Goal: Transaction & Acquisition: Purchase product/service

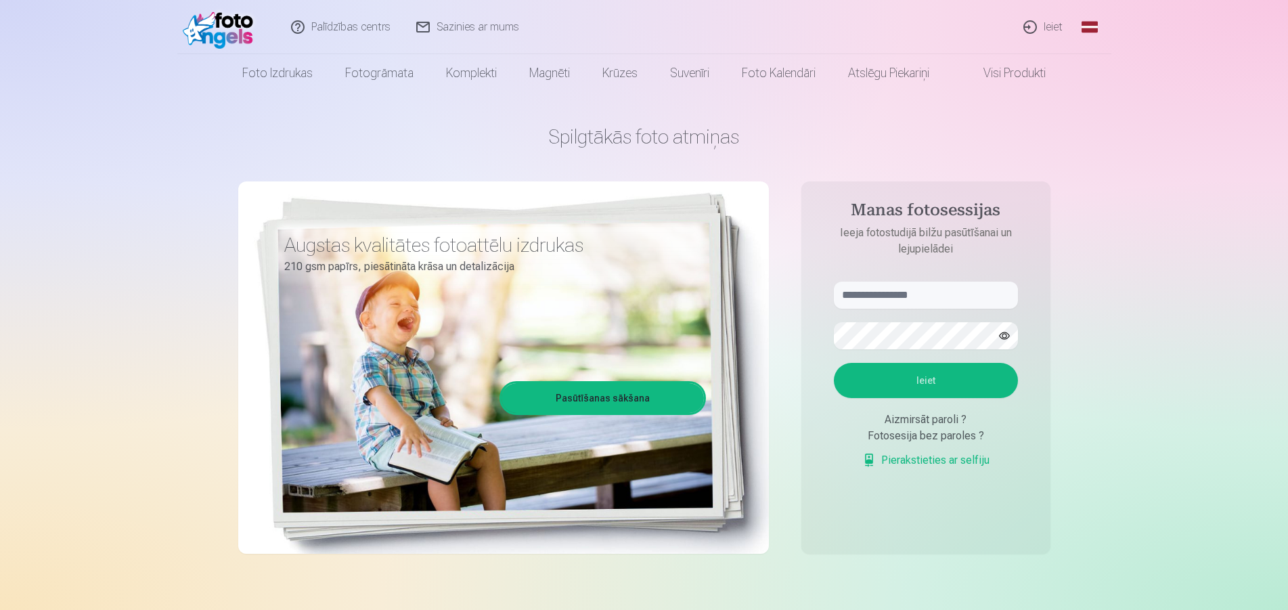
click at [1053, 24] on link "Ieiet" at bounding box center [1043, 27] width 65 height 54
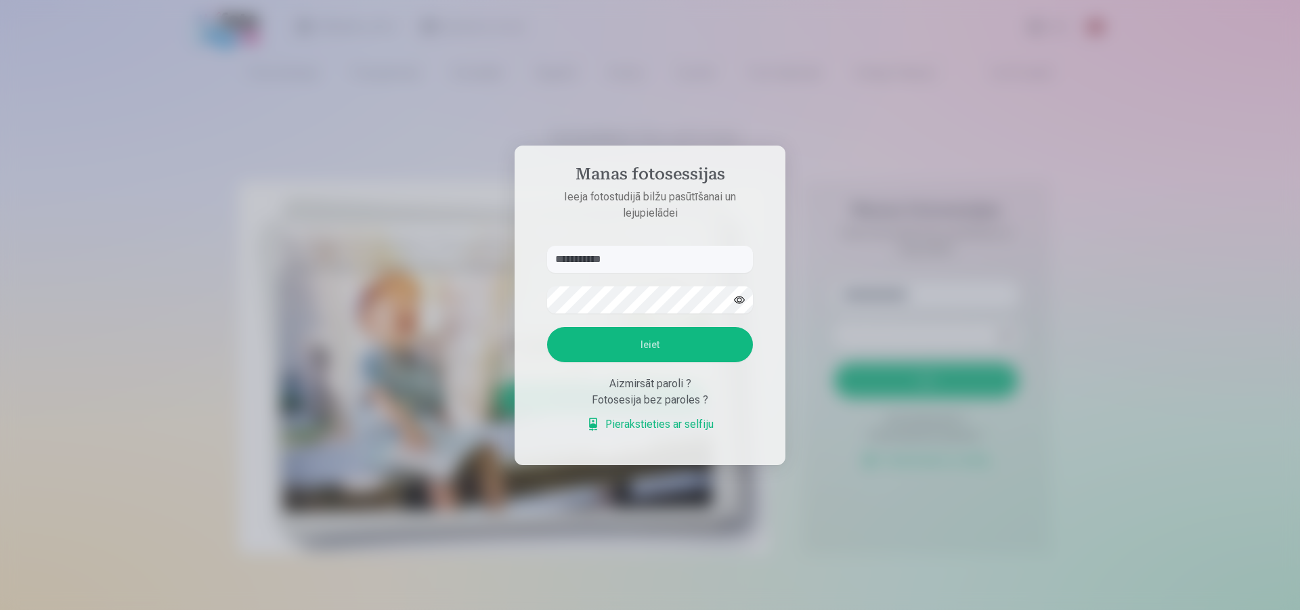
type input "**********"
click at [588, 357] on button "Ieiet" at bounding box center [650, 344] width 206 height 35
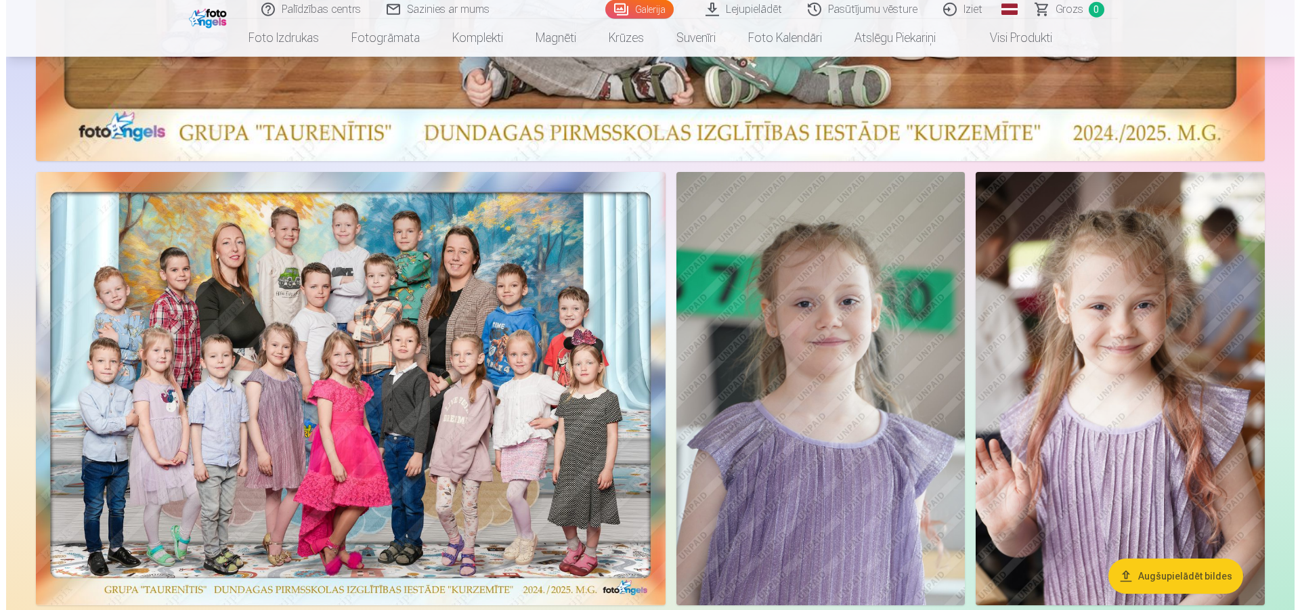
scroll to position [760, 0]
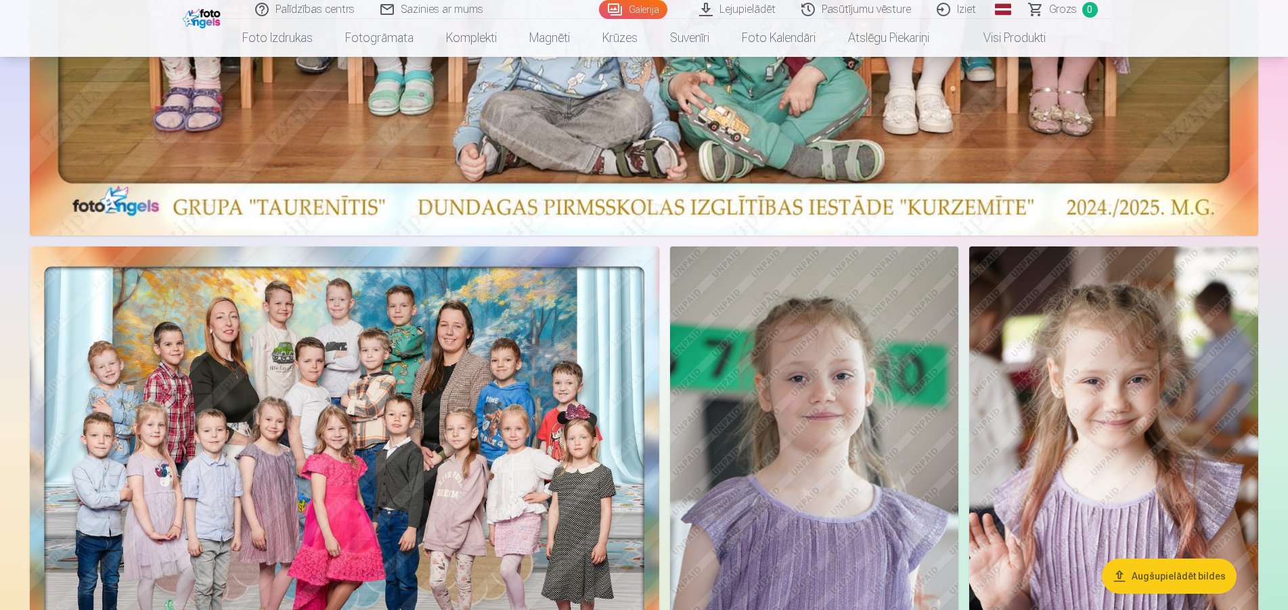
click at [426, 412] on img at bounding box center [345, 462] width 630 height 433
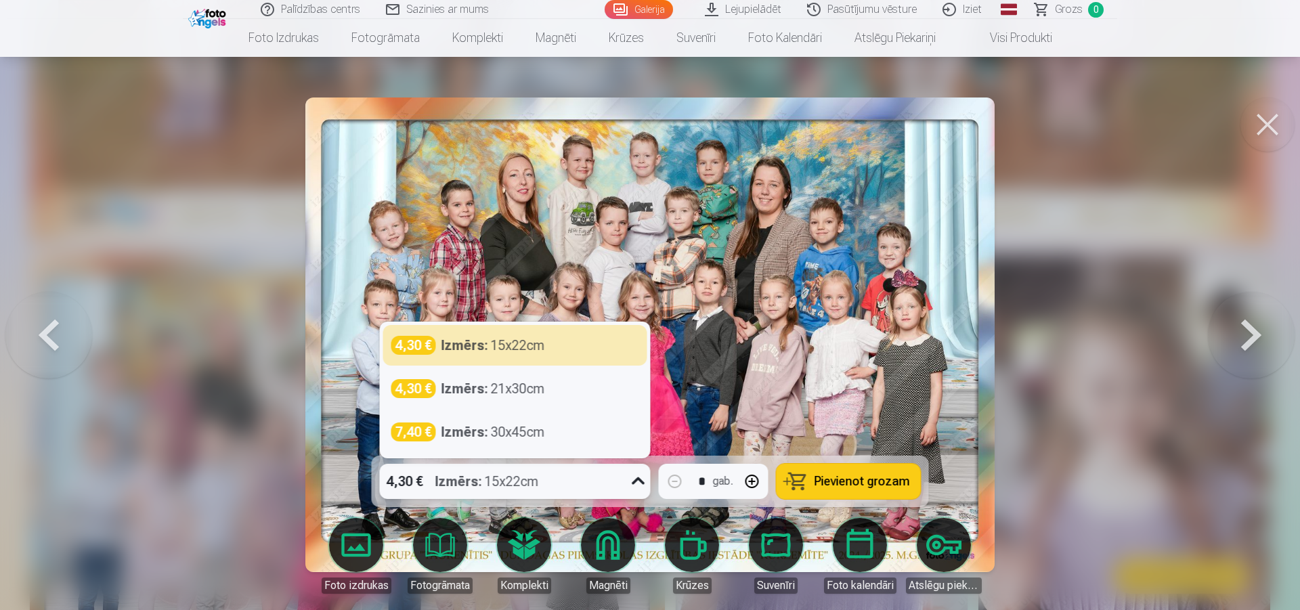
click at [642, 481] on icon at bounding box center [638, 480] width 13 height 7
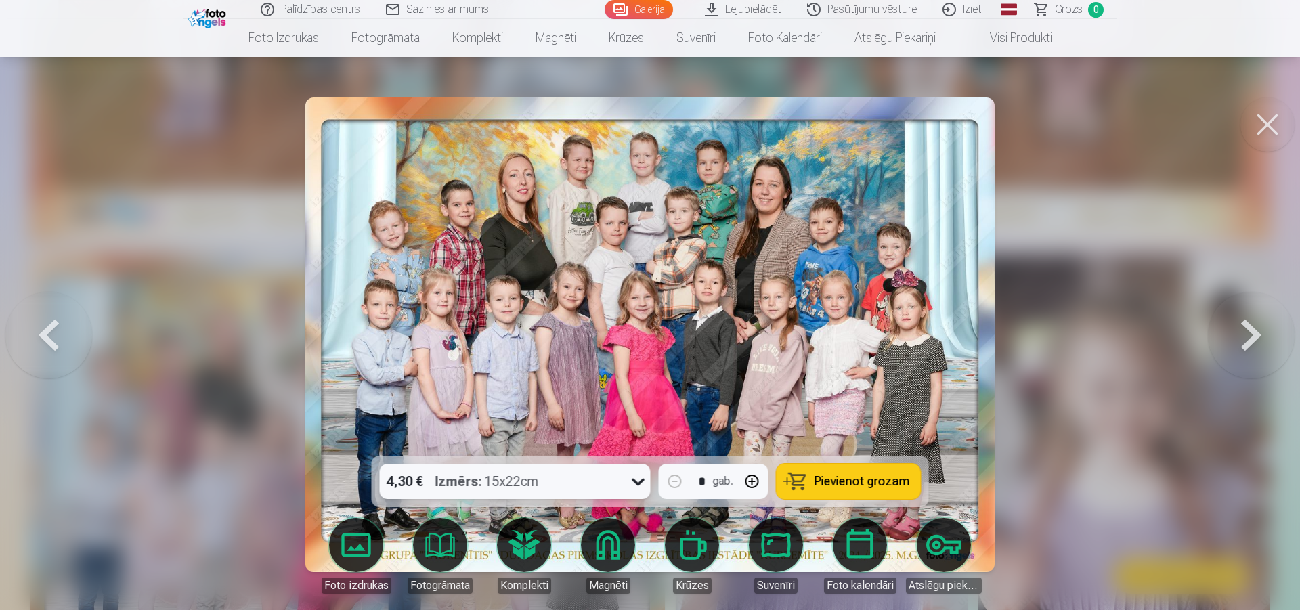
click at [772, 14] on link "Lejupielādēt" at bounding box center [744, 9] width 102 height 19
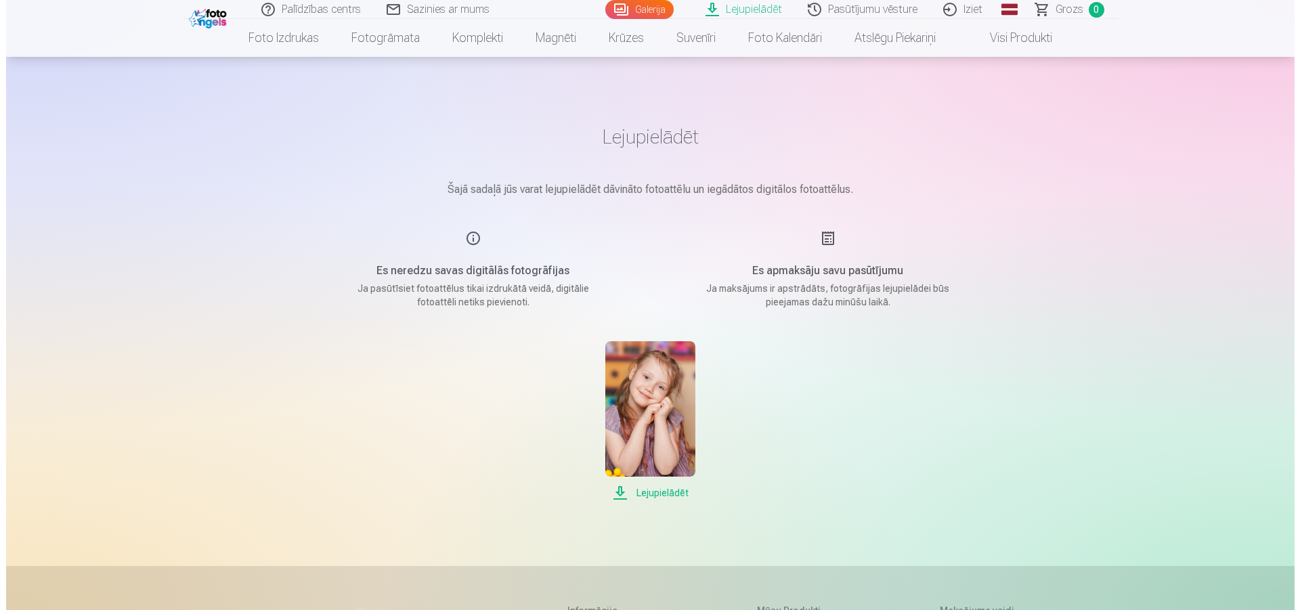
scroll to position [328, 0]
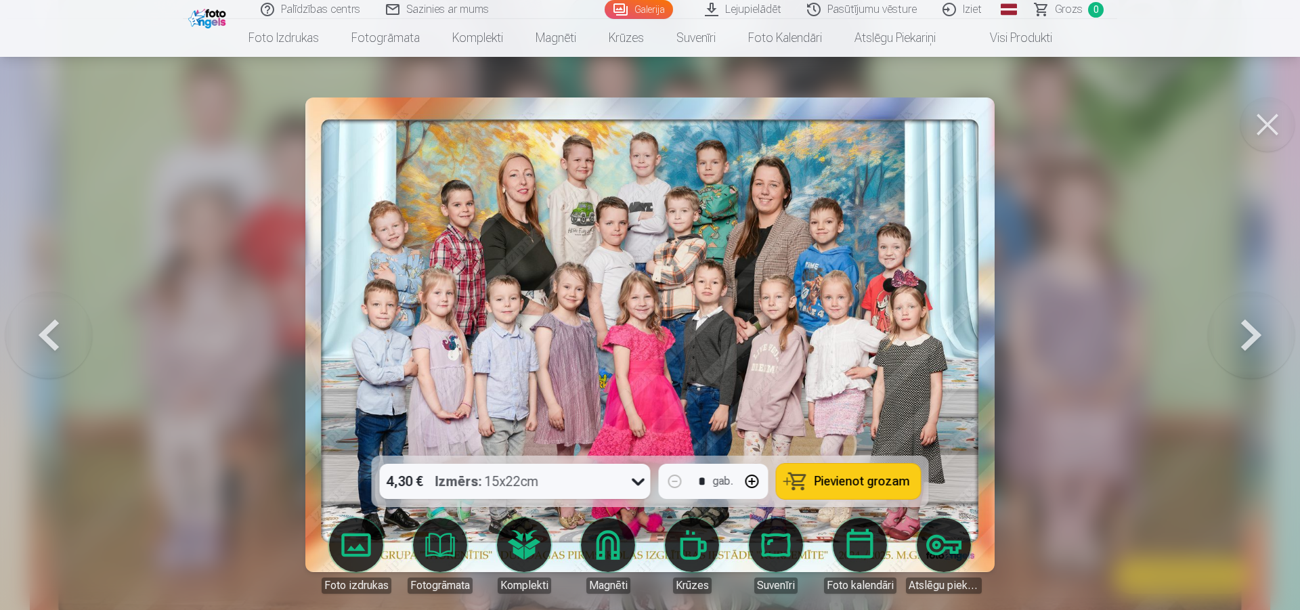
click at [634, 481] on icon at bounding box center [638, 482] width 13 height 7
click at [873, 471] on button "Pievienot grozam" at bounding box center [849, 481] width 144 height 35
click at [1063, 12] on span "Grozs" at bounding box center [1069, 9] width 28 height 16
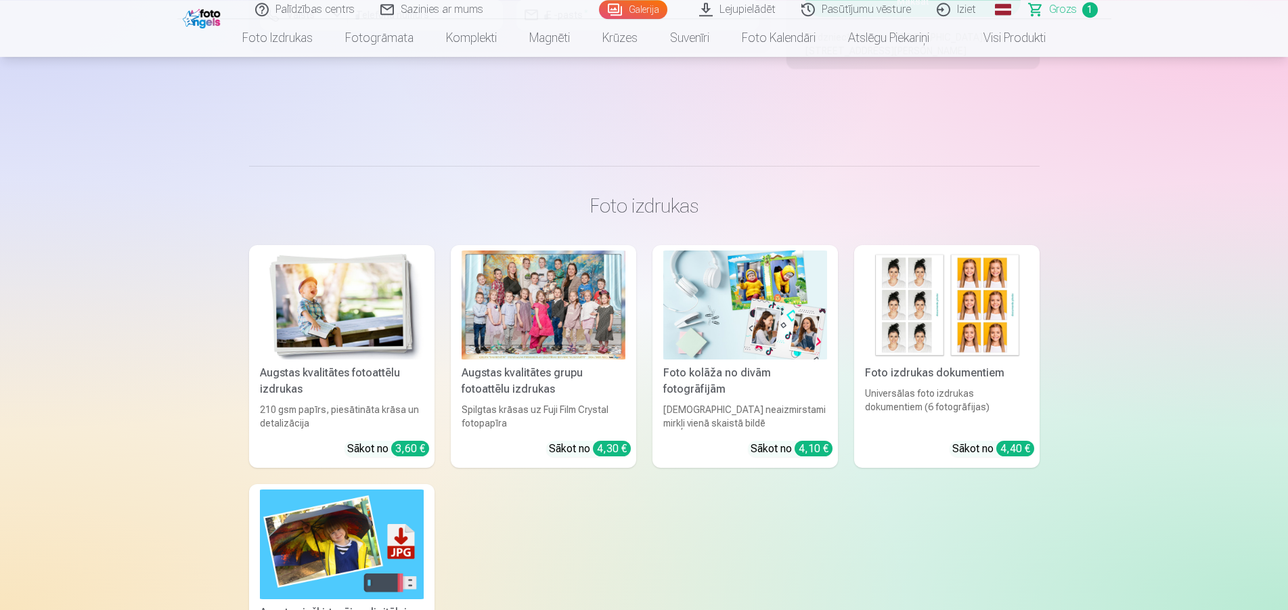
scroll to position [829, 0]
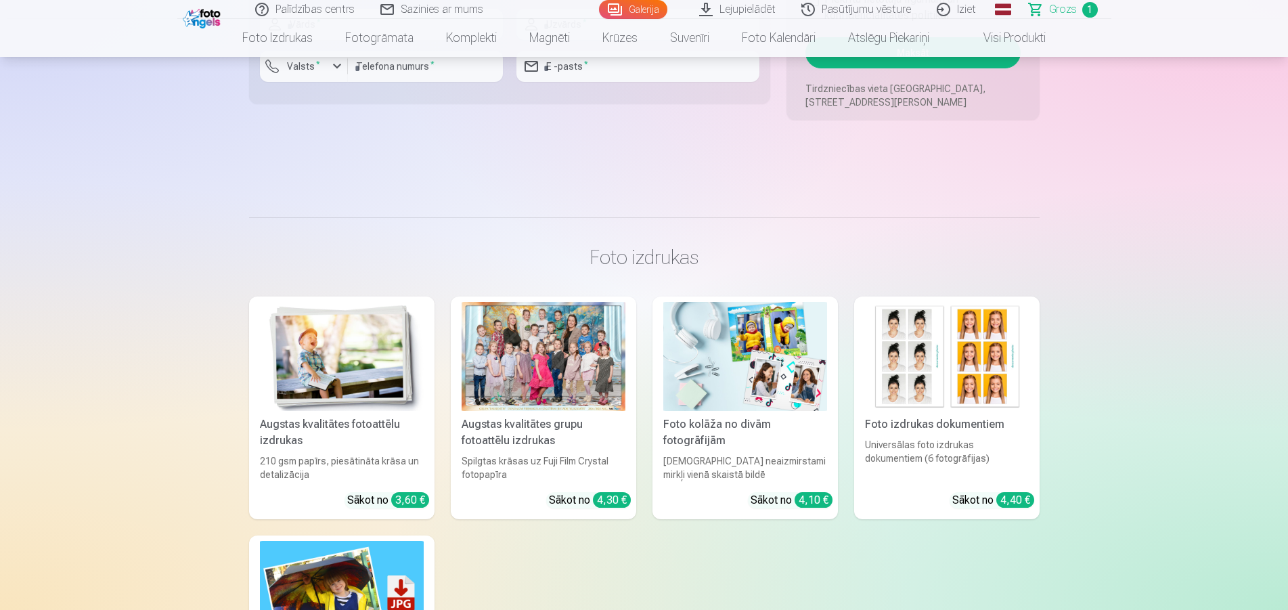
click at [745, 5] on link "Lejupielādēt" at bounding box center [738, 9] width 102 height 19
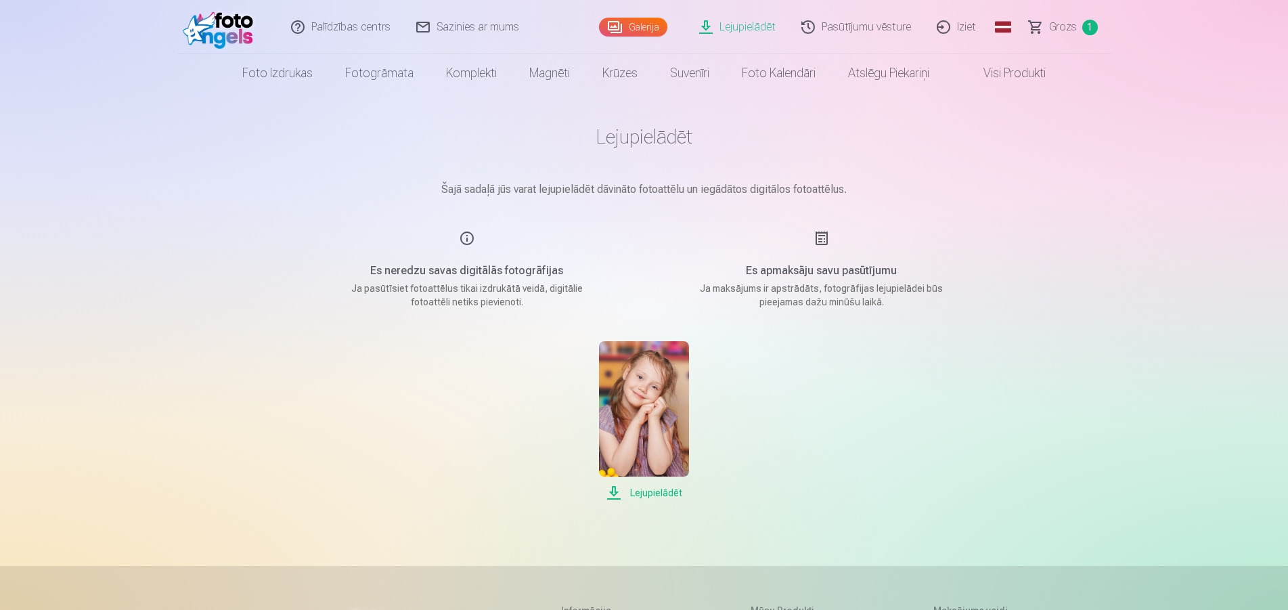
click at [465, 237] on div "Es neredzu savas digitālās fotogrāfijas Ja pasūtīsiet fotoattēlus tikai izdrukā…" at bounding box center [467, 269] width 322 height 79
click at [468, 267] on h5 "Es neredzu savas digitālās fotogrāfijas" at bounding box center [466, 271] width 257 height 16
click at [647, 30] on link "Galerija" at bounding box center [633, 27] width 68 height 19
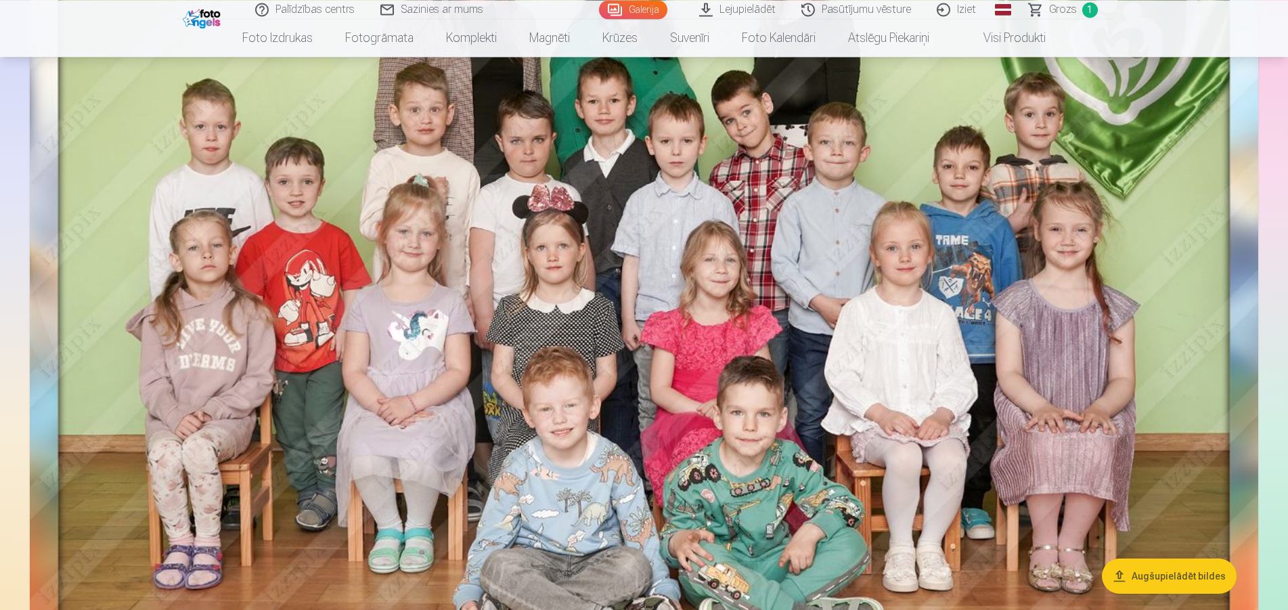
scroll to position [276, 0]
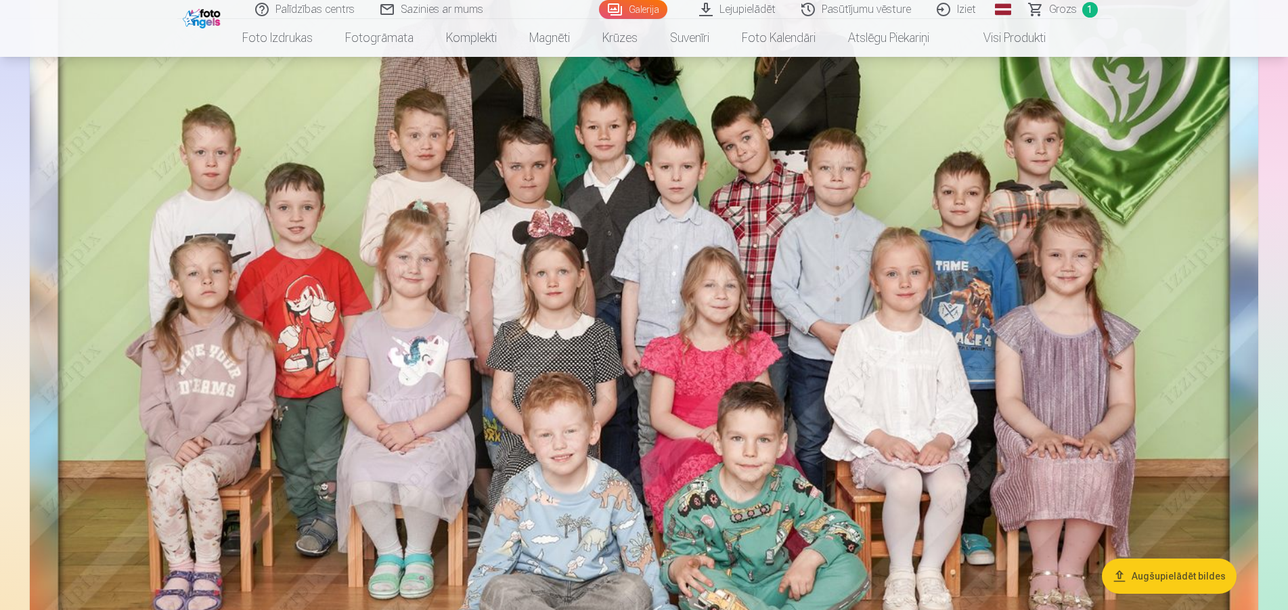
click at [892, 298] on img at bounding box center [644, 296] width 1229 height 846
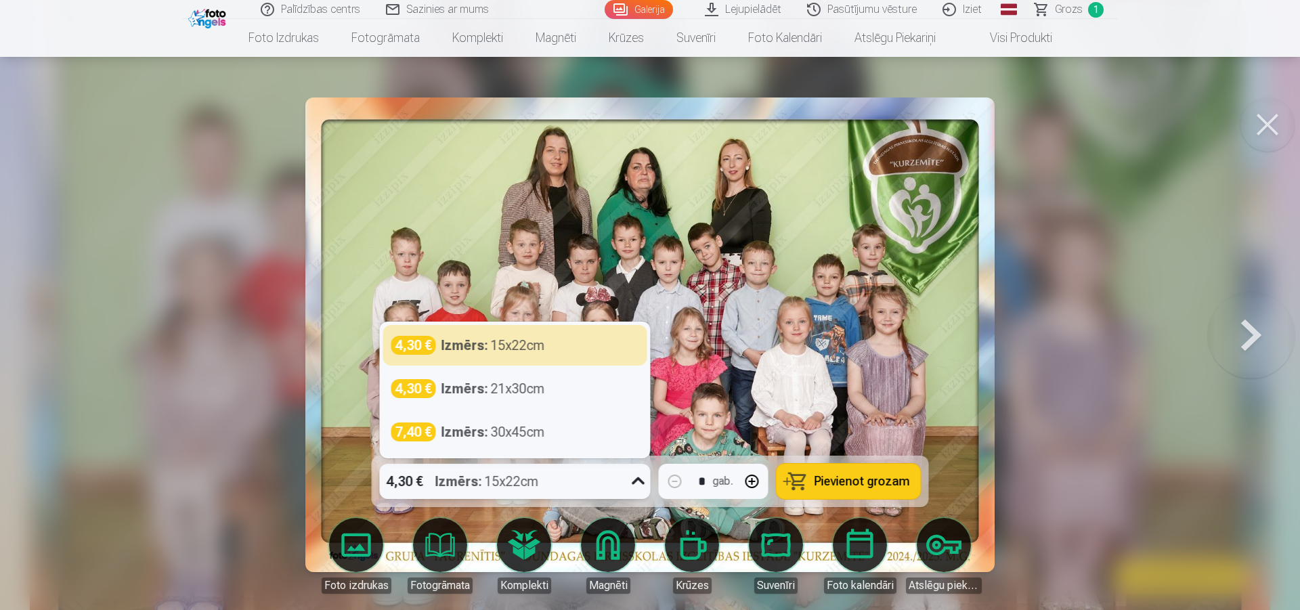
click at [643, 480] on icon at bounding box center [639, 482] width 22 height 22
click at [1066, 170] on div at bounding box center [650, 305] width 1300 height 610
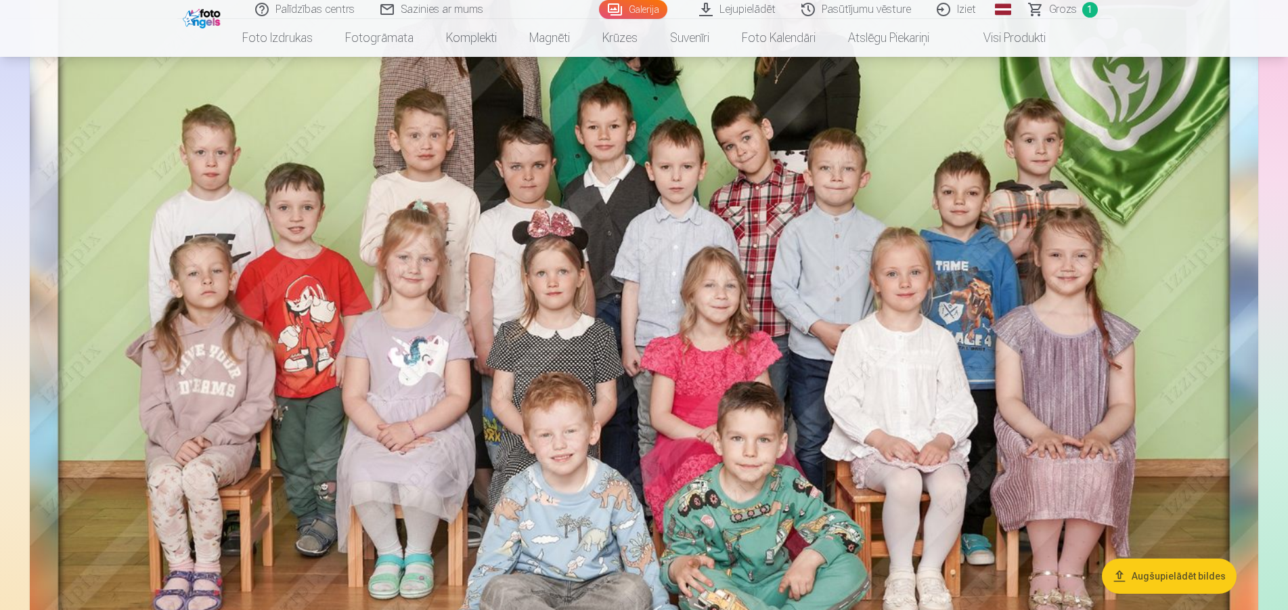
click at [426, 7] on link "Sazinies ar mums" at bounding box center [432, 9] width 129 height 19
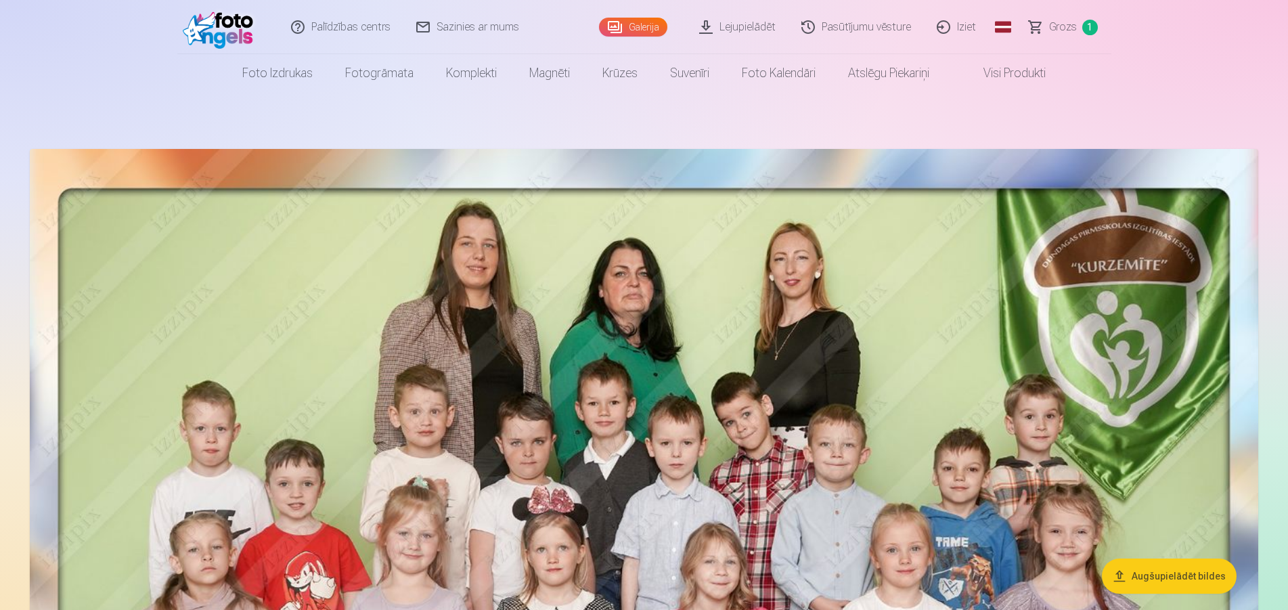
click at [461, 322] on img at bounding box center [644, 572] width 1229 height 846
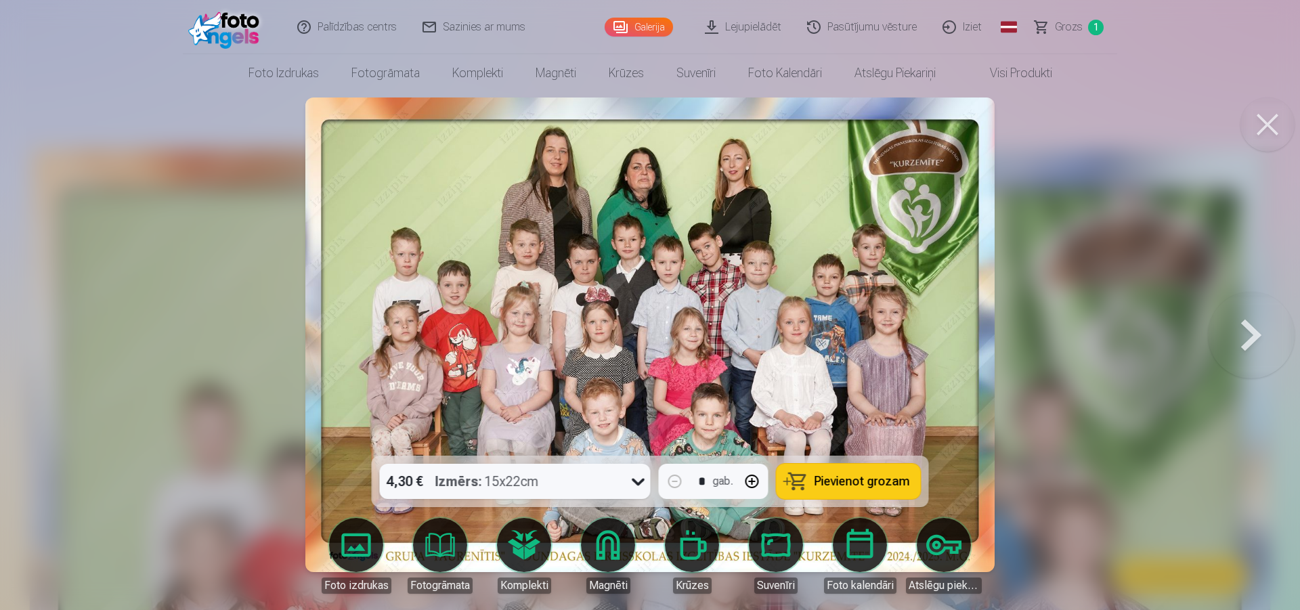
click at [1074, 29] on span "Grozs" at bounding box center [1069, 27] width 28 height 16
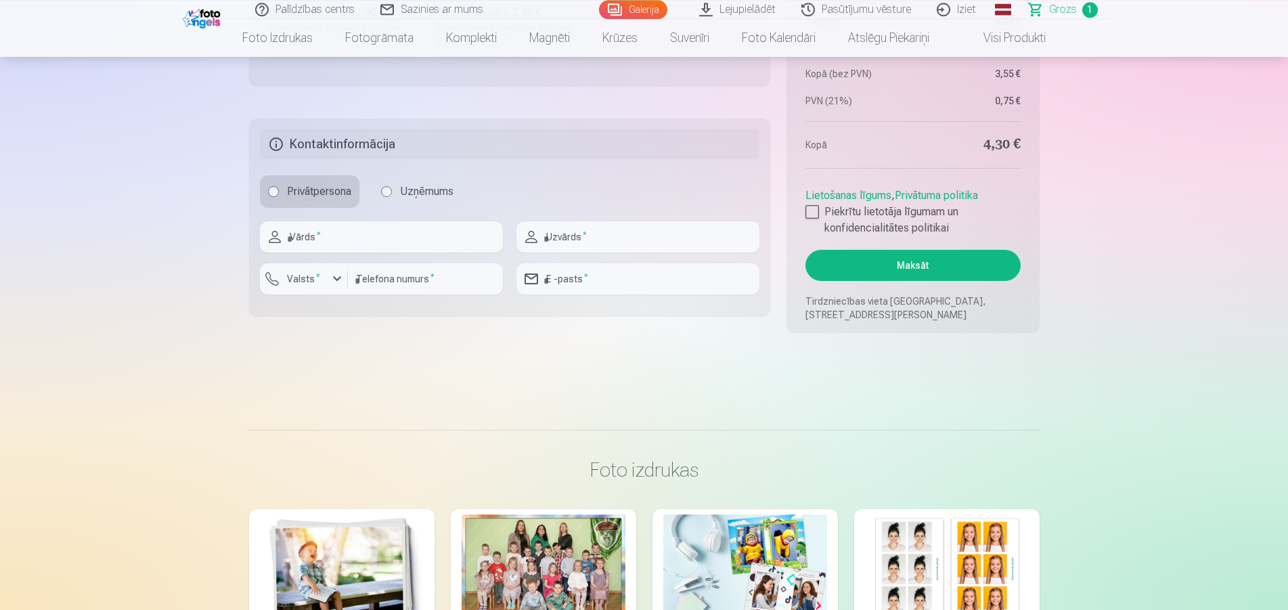
scroll to position [760, 0]
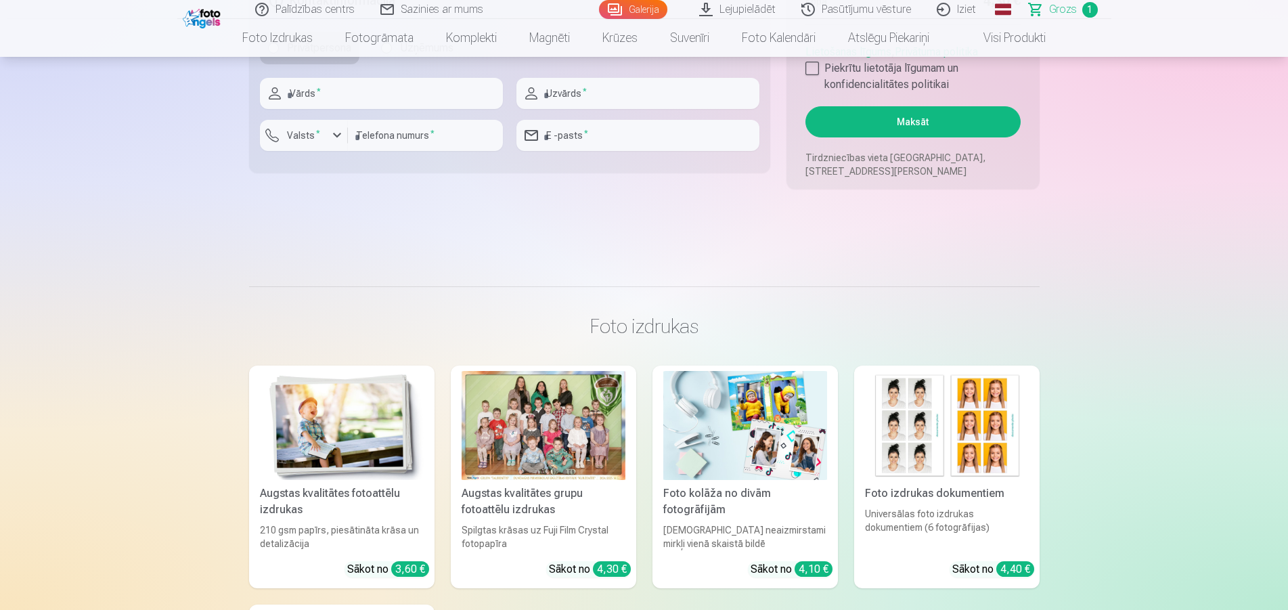
click at [968, 10] on link "Iziet" at bounding box center [957, 9] width 65 height 19
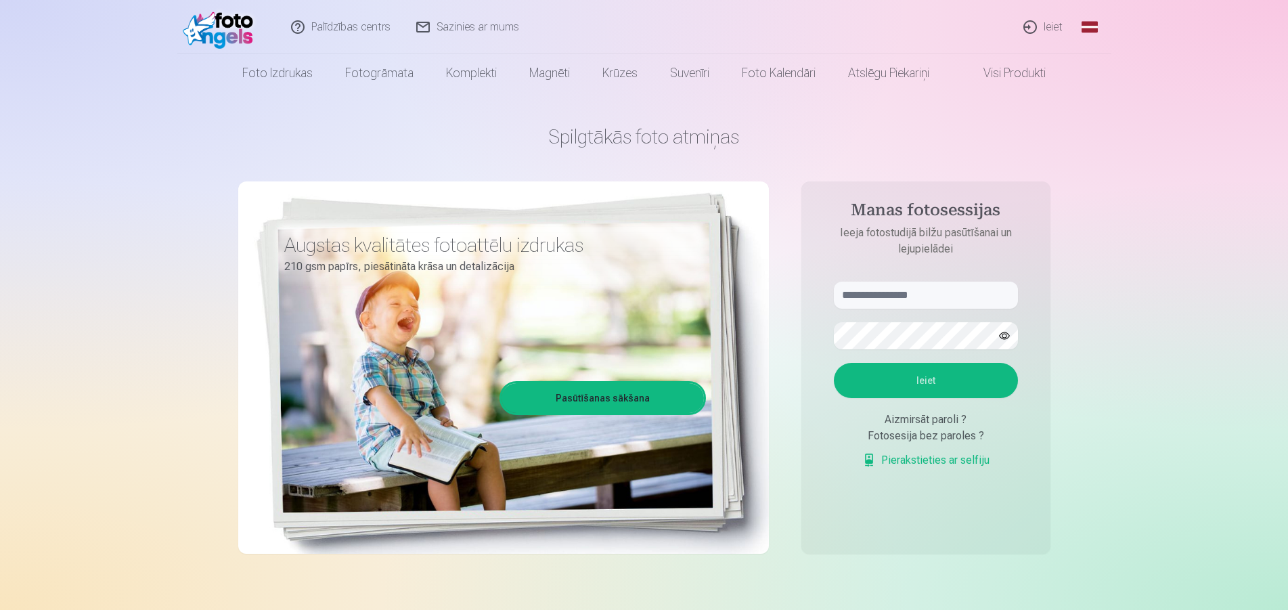
click at [1050, 26] on link "Ieiet" at bounding box center [1043, 27] width 65 height 54
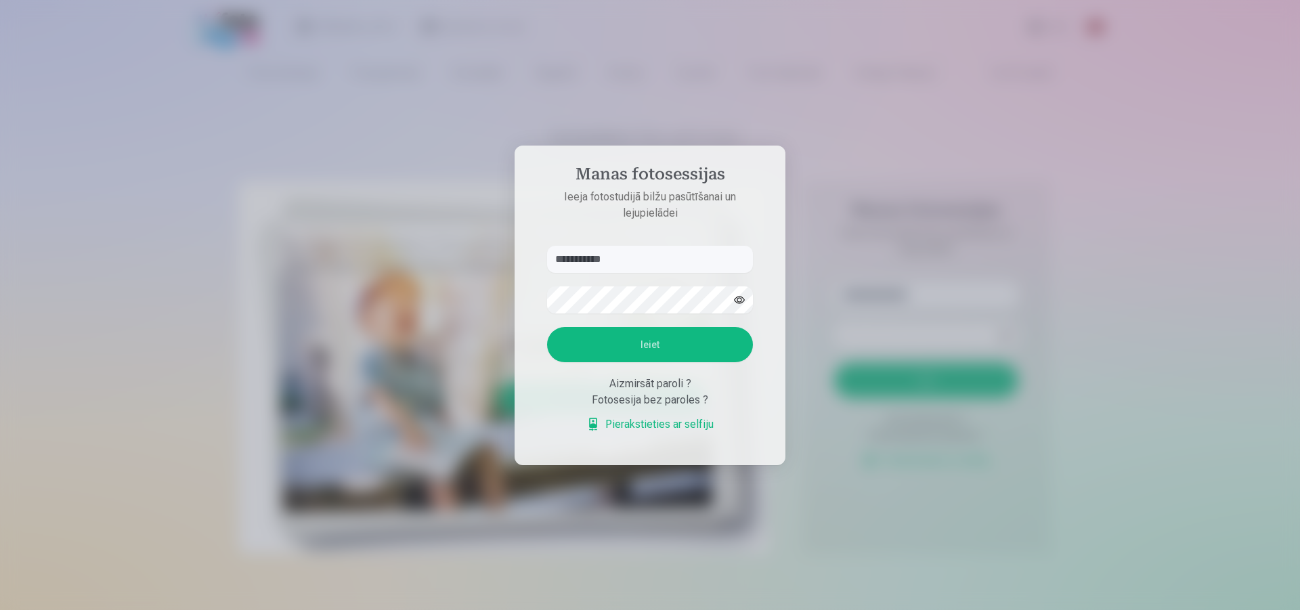
type input "**********"
click at [547, 327] on button "Ieiet" at bounding box center [650, 344] width 206 height 35
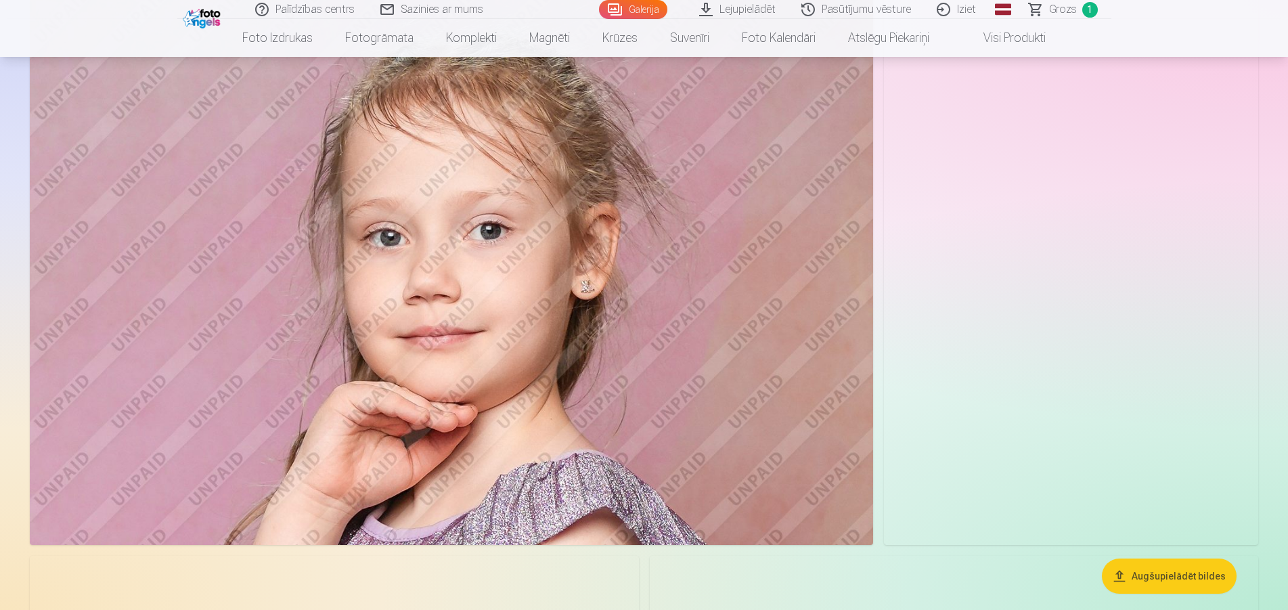
scroll to position [5317, 0]
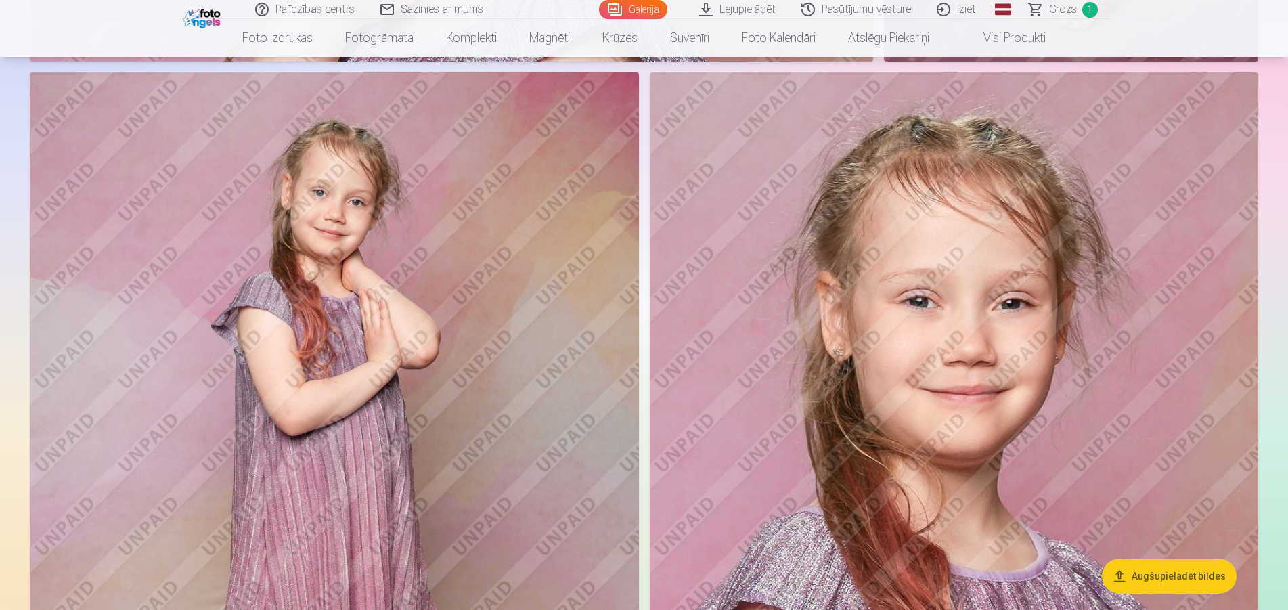
click at [647, 6] on link "Galerija" at bounding box center [633, 9] width 68 height 19
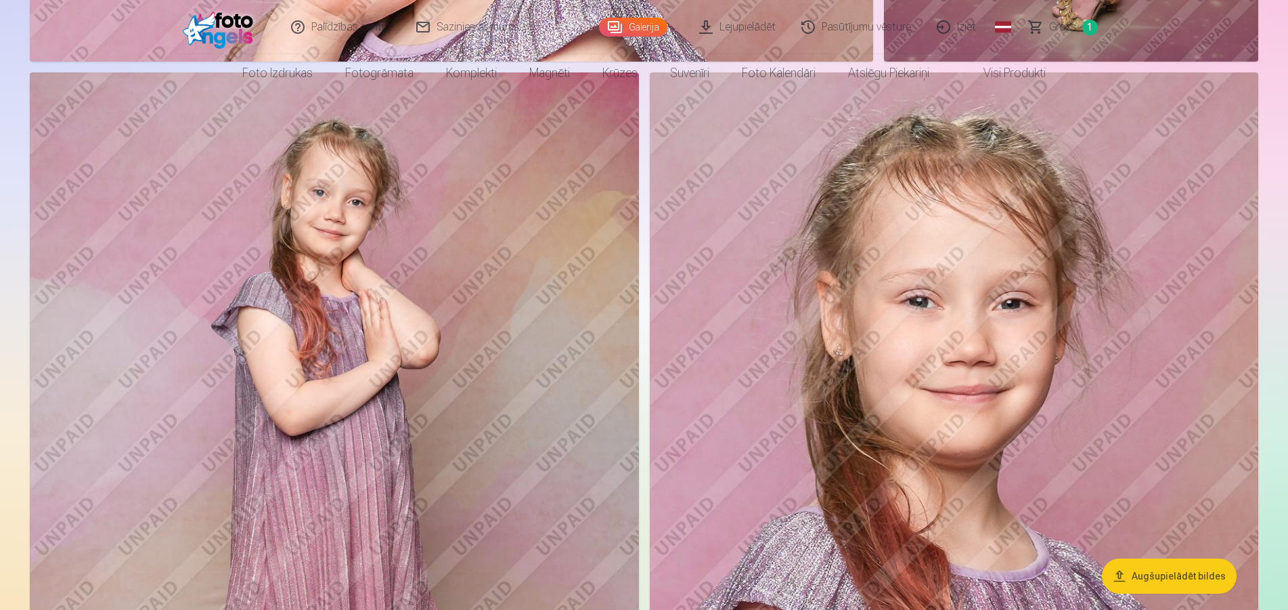
scroll to position [0, 0]
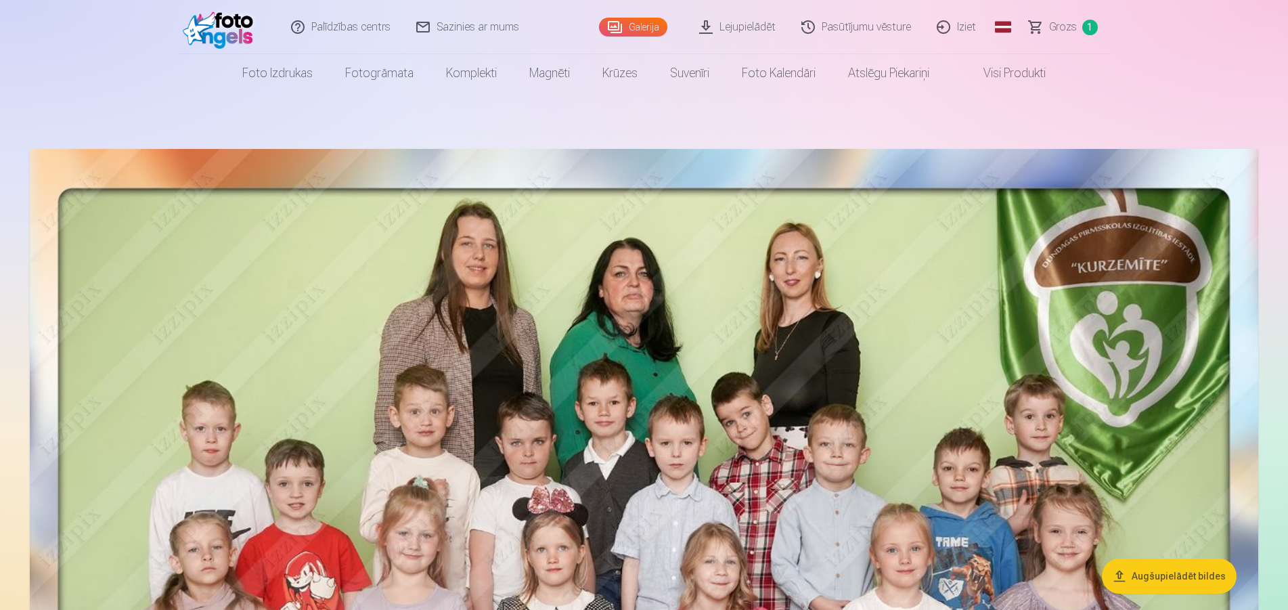
click at [1019, 71] on link "Visi produkti" at bounding box center [1004, 73] width 116 height 38
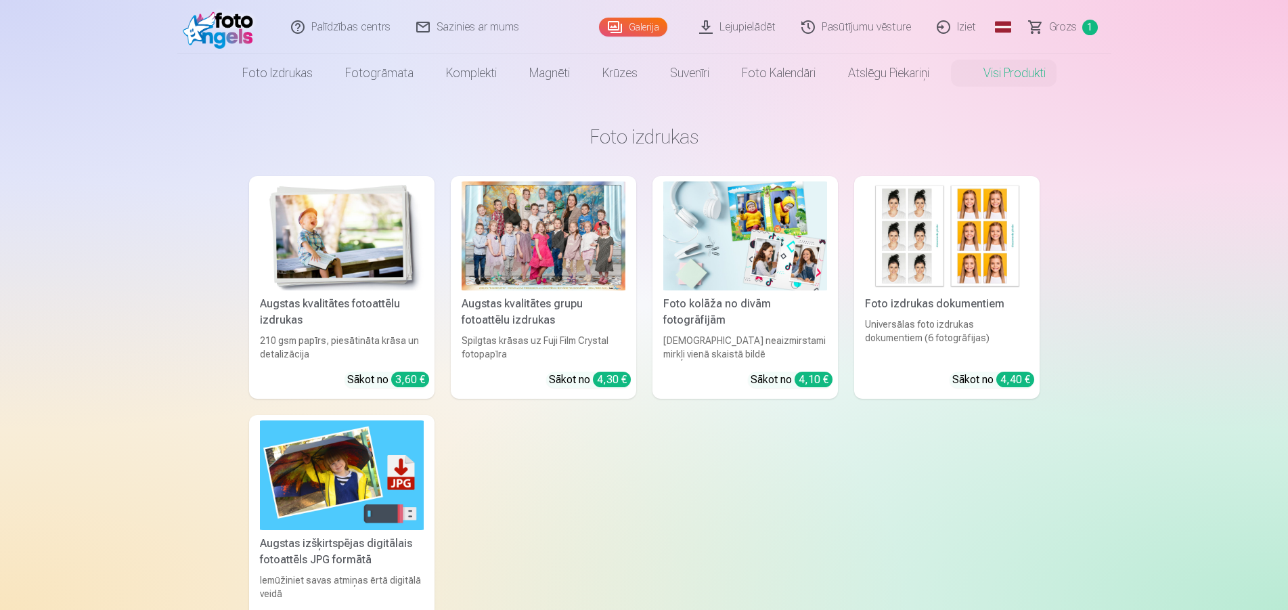
click at [650, 26] on link "Galerija" at bounding box center [633, 27] width 68 height 19
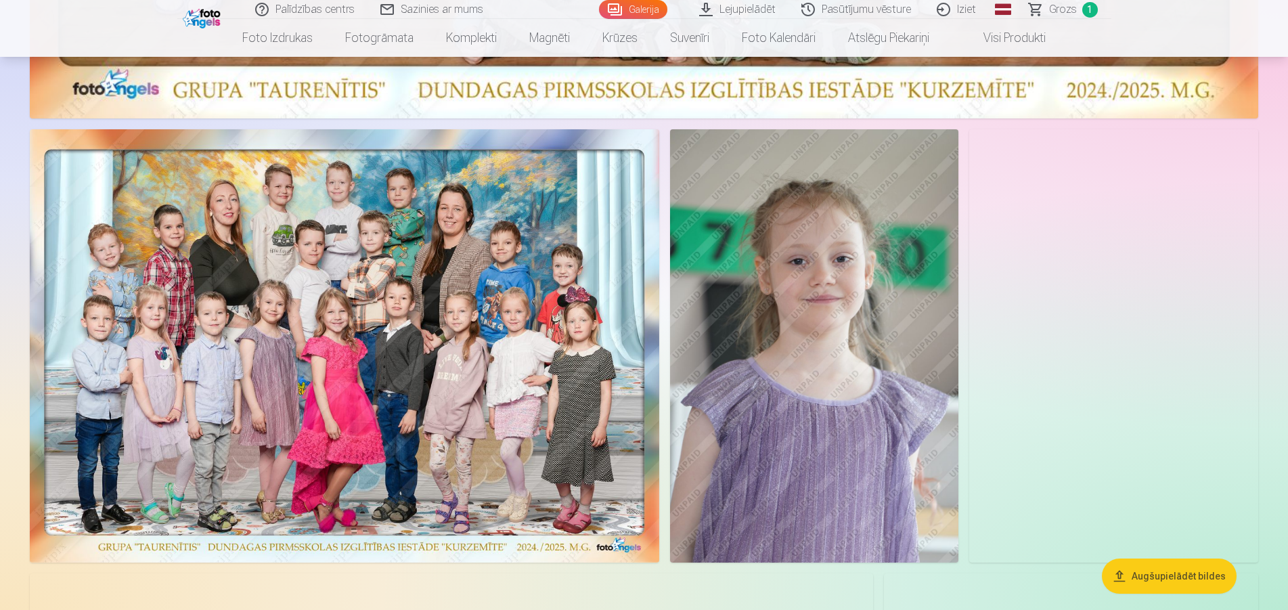
scroll to position [898, 0]
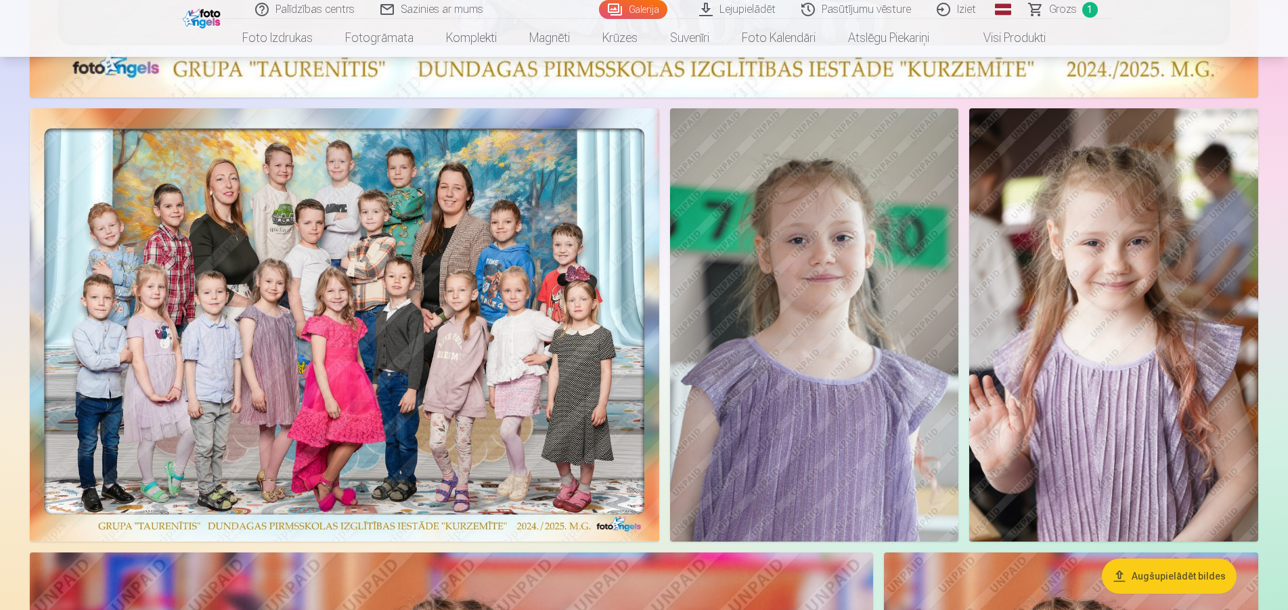
click at [969, 7] on link "Iziet" at bounding box center [957, 9] width 65 height 19
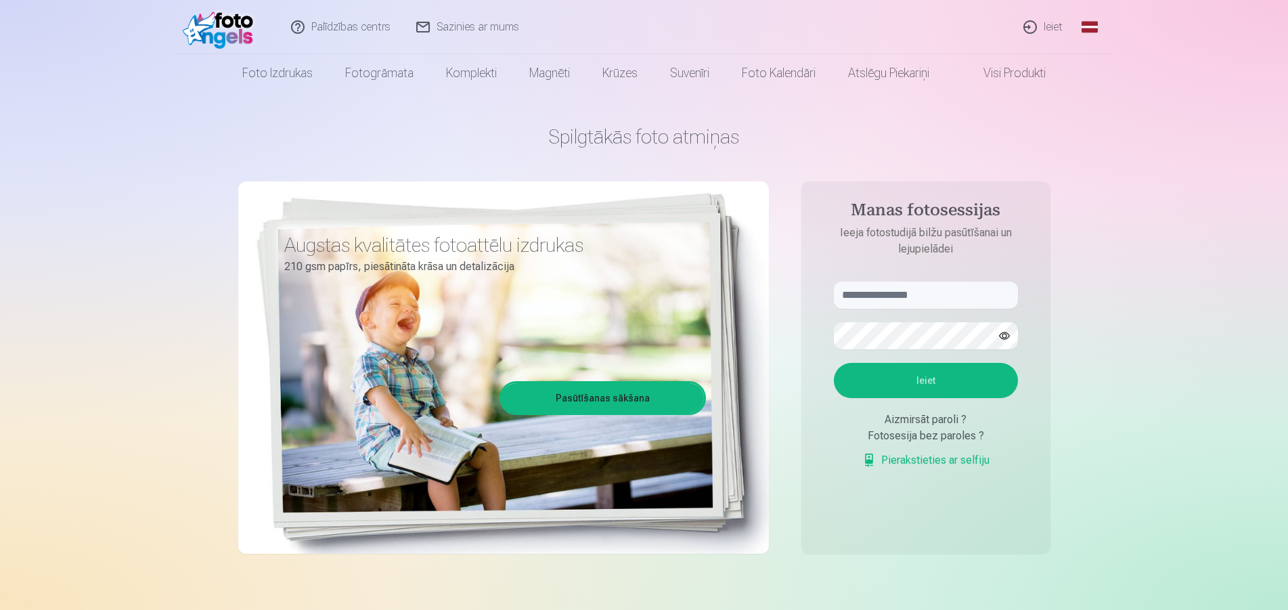
click at [1054, 26] on link "Ieiet" at bounding box center [1043, 27] width 65 height 54
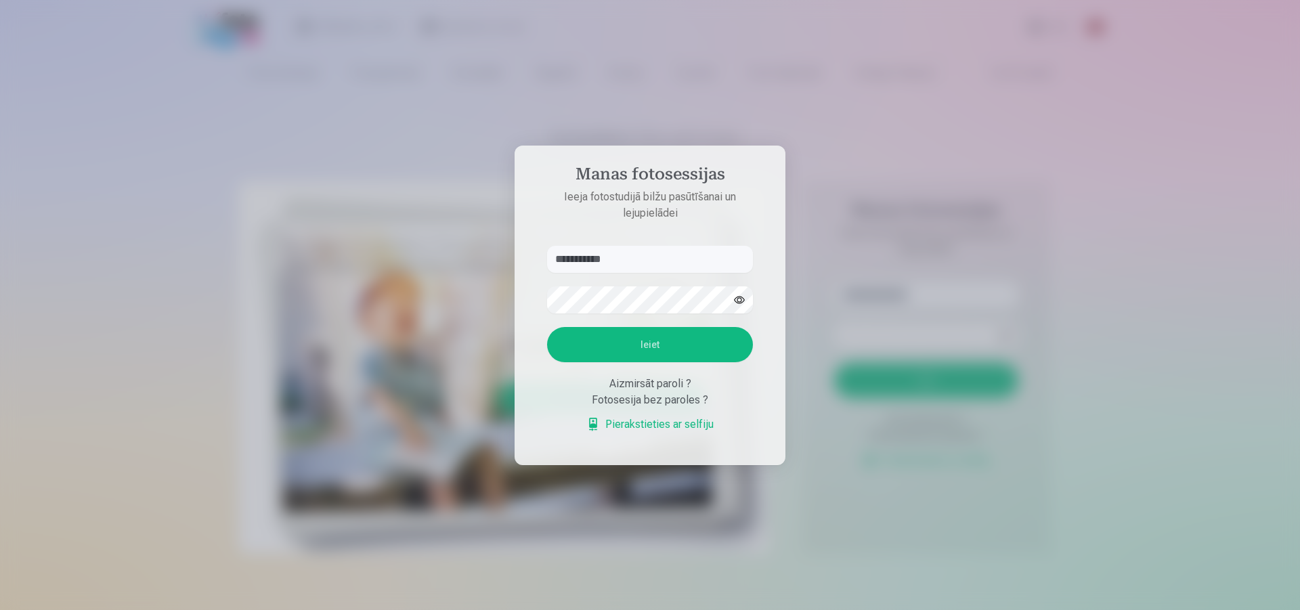
type input "**********"
click at [655, 352] on button "Ieiet" at bounding box center [650, 344] width 206 height 35
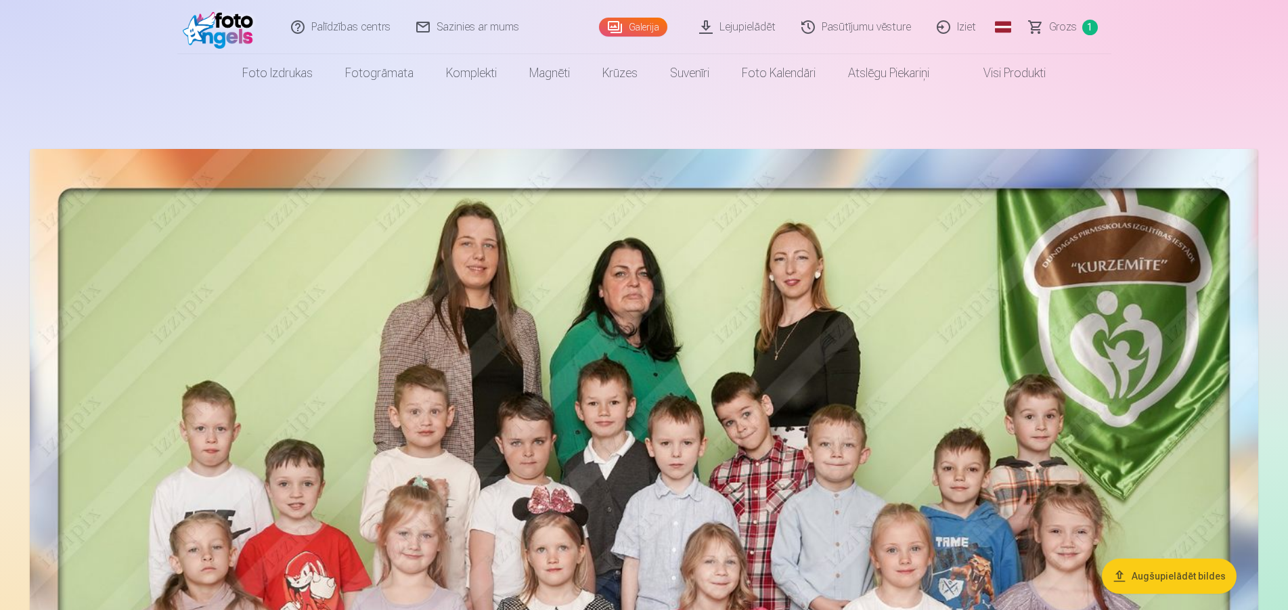
click at [701, 365] on img at bounding box center [644, 572] width 1229 height 846
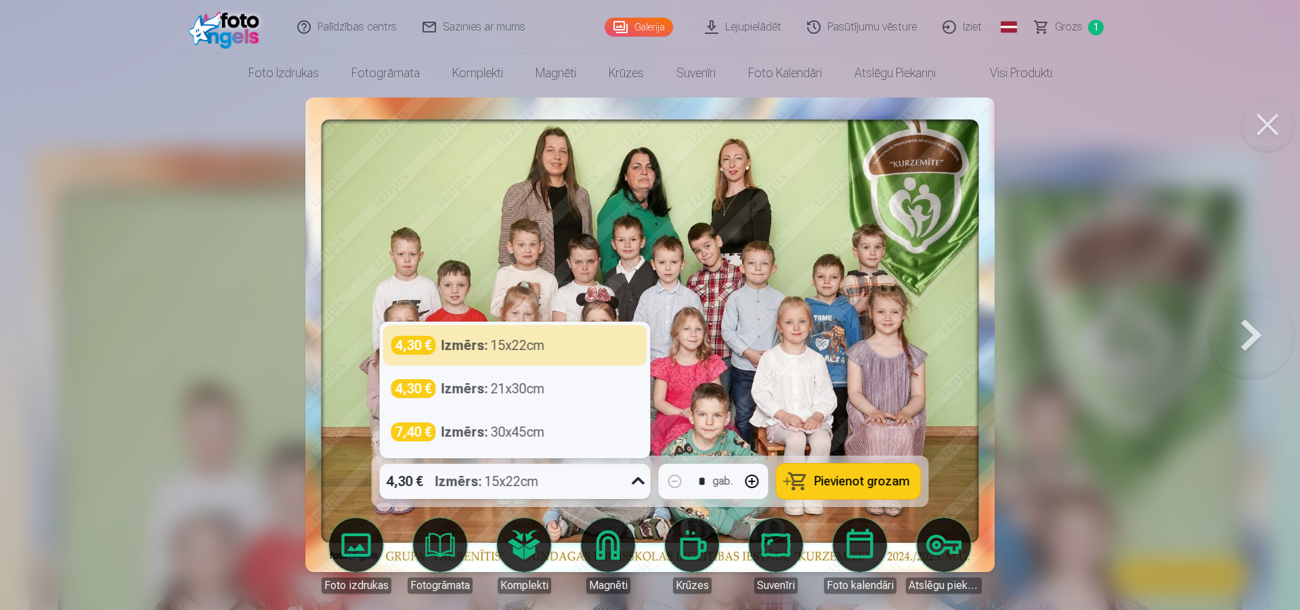
click at [635, 483] on icon at bounding box center [639, 482] width 22 height 22
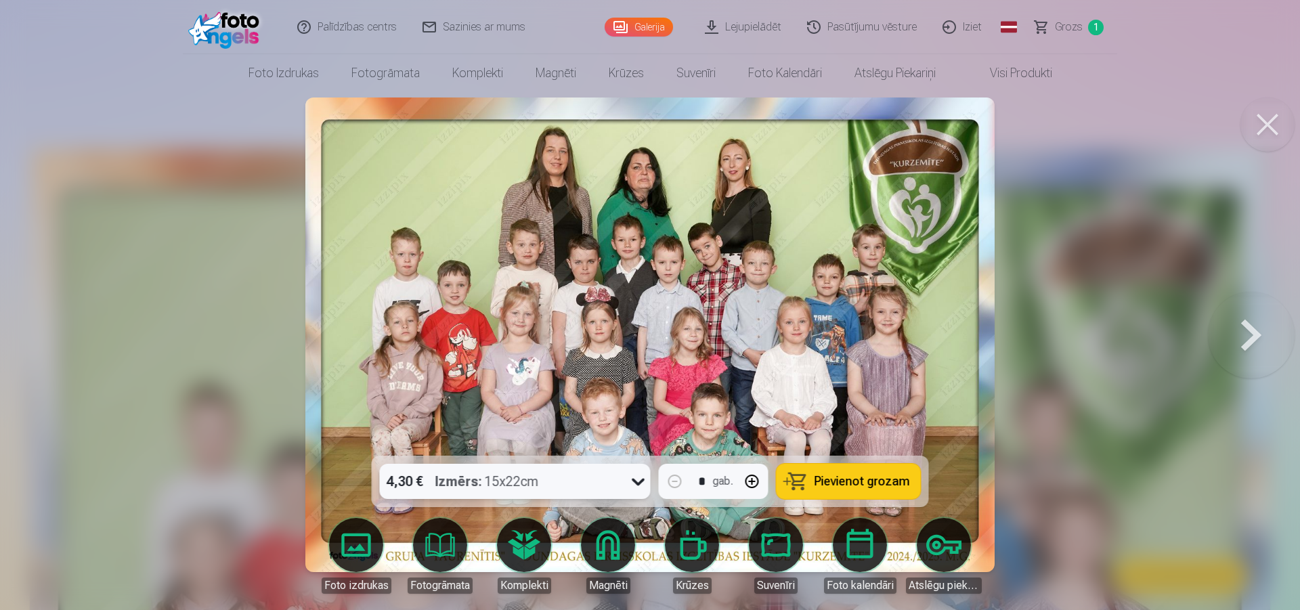
click at [635, 483] on icon at bounding box center [638, 482] width 13 height 7
click at [1275, 132] on button at bounding box center [1267, 124] width 54 height 54
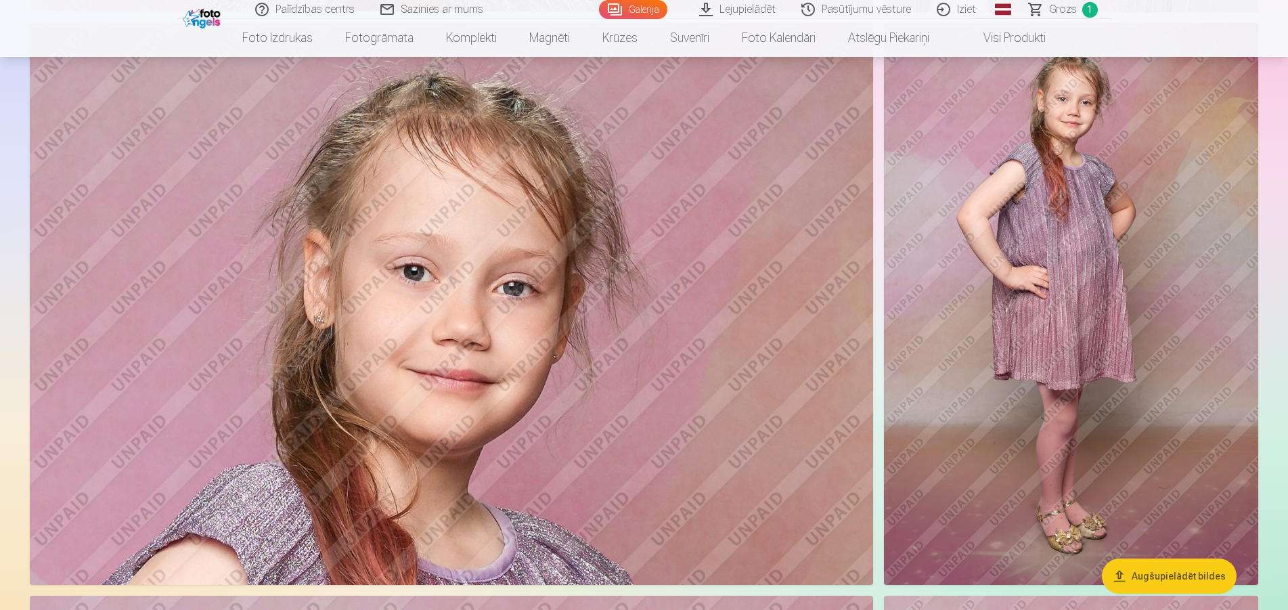
scroll to position [8425, 0]
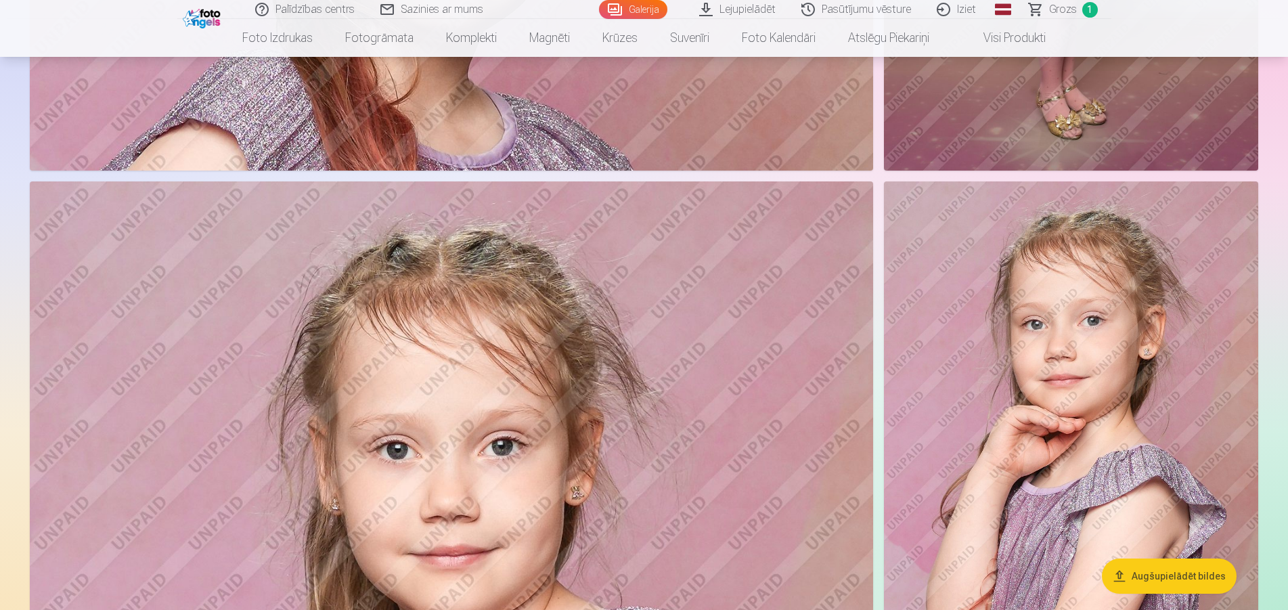
click at [639, 5] on link "Galerija" at bounding box center [633, 9] width 68 height 19
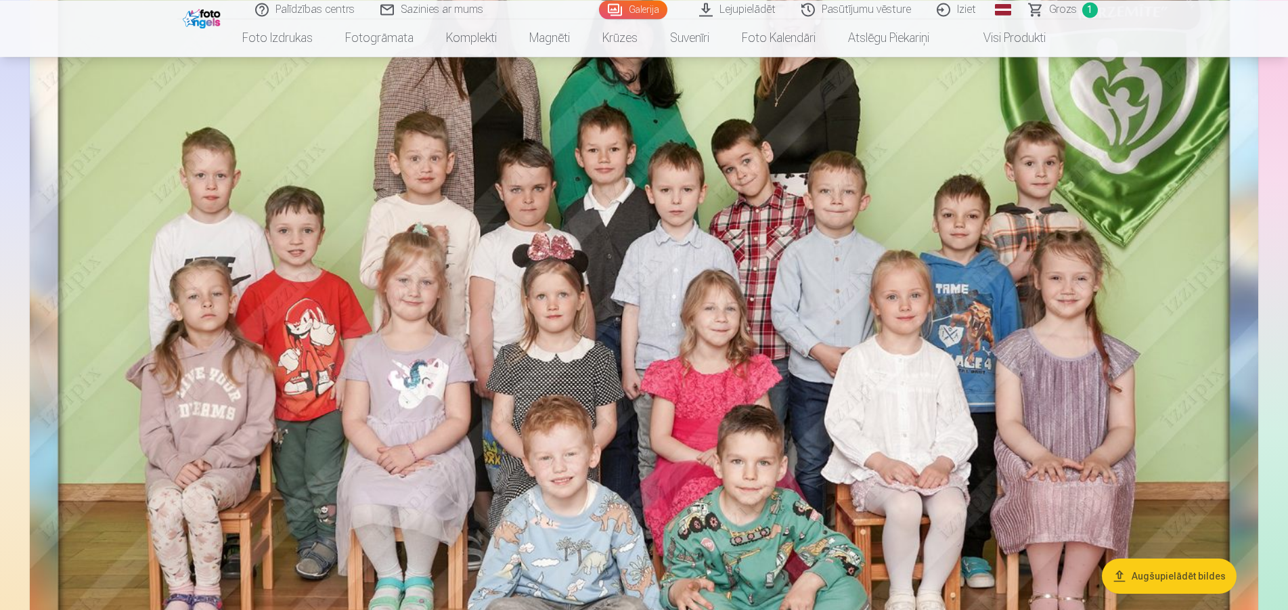
scroll to position [276, 0]
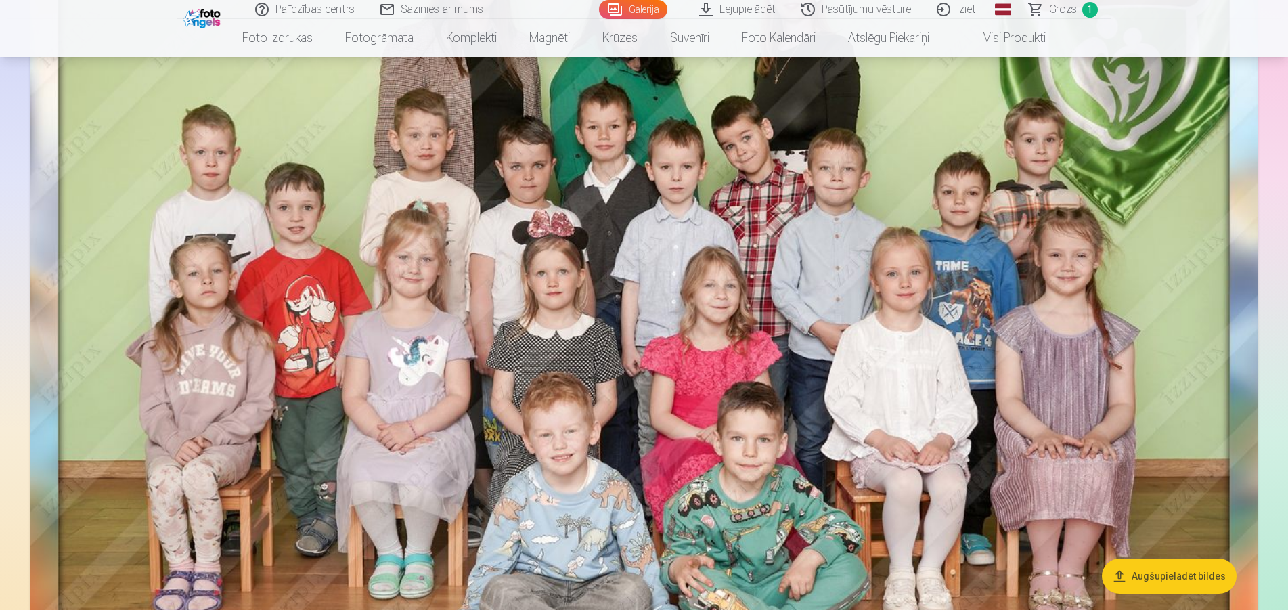
click at [1062, 7] on span "Grozs" at bounding box center [1063, 9] width 28 height 16
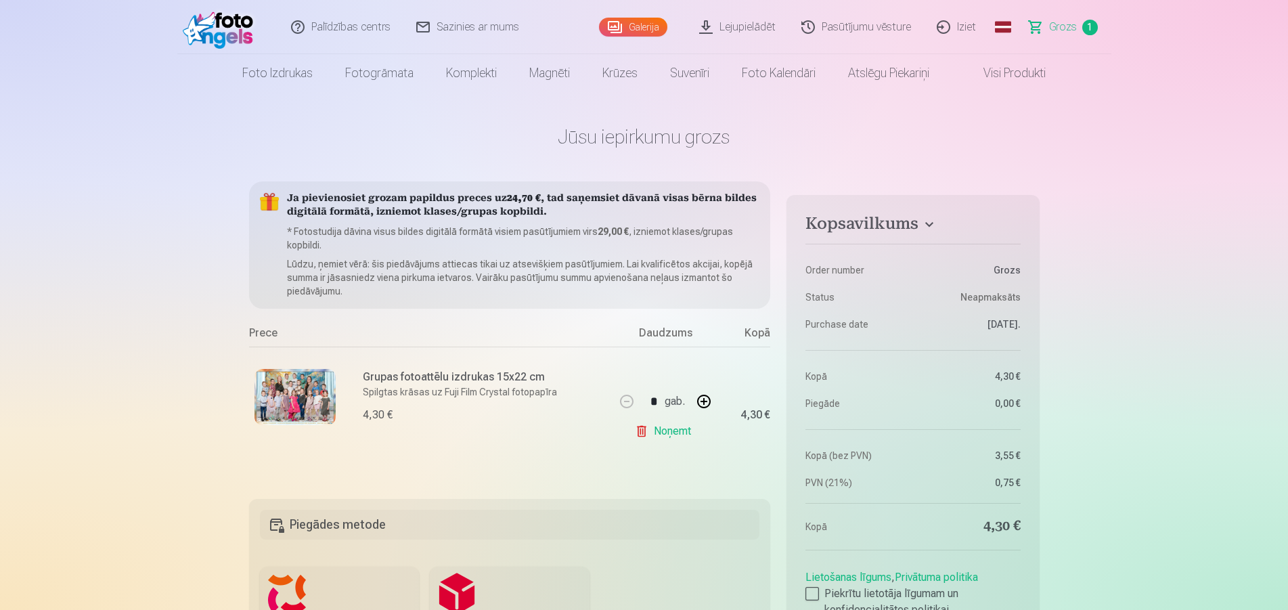
click at [664, 433] on link "Noņemt" at bounding box center [666, 431] width 62 height 27
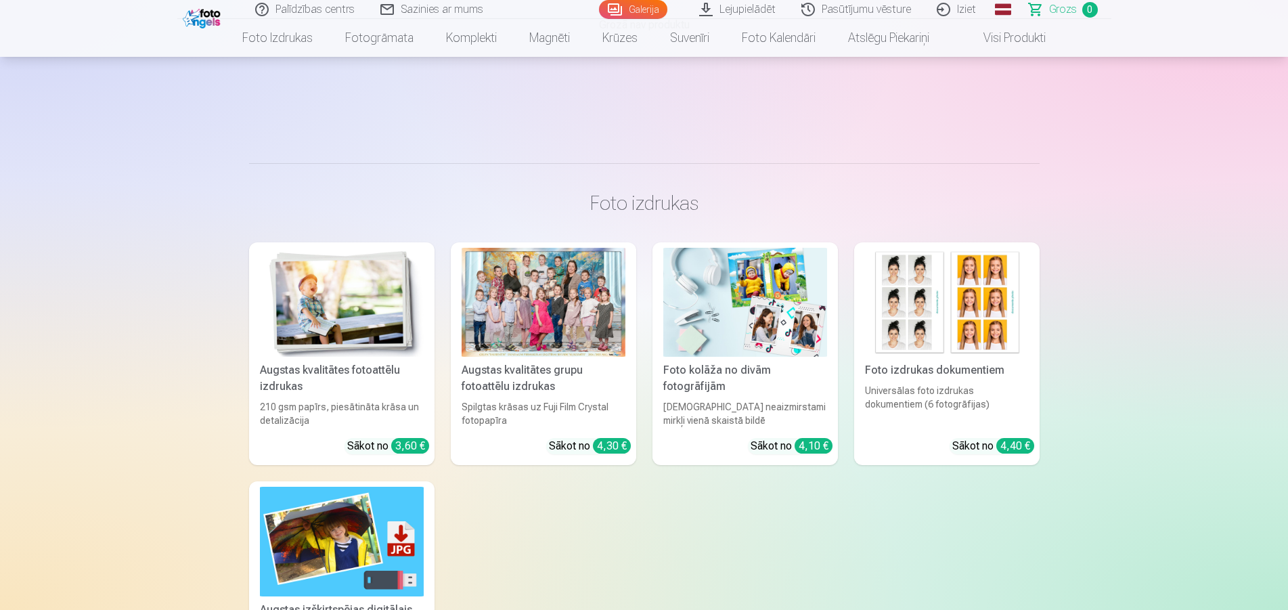
scroll to position [276, 0]
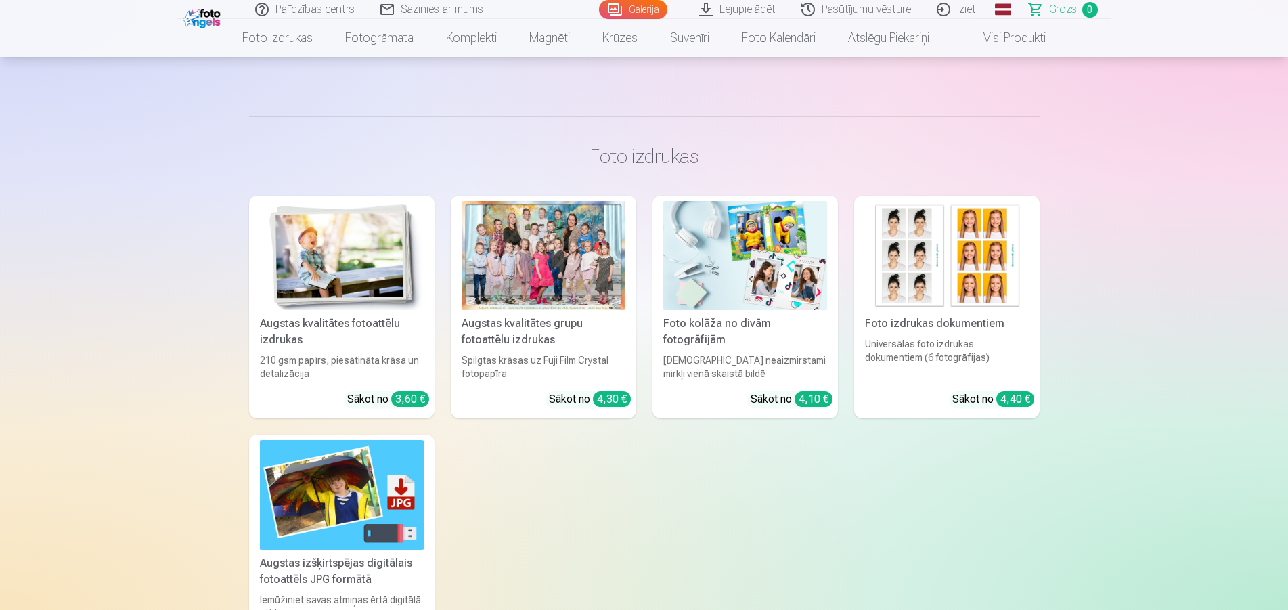
click at [651, 9] on link "Galerija" at bounding box center [633, 9] width 68 height 19
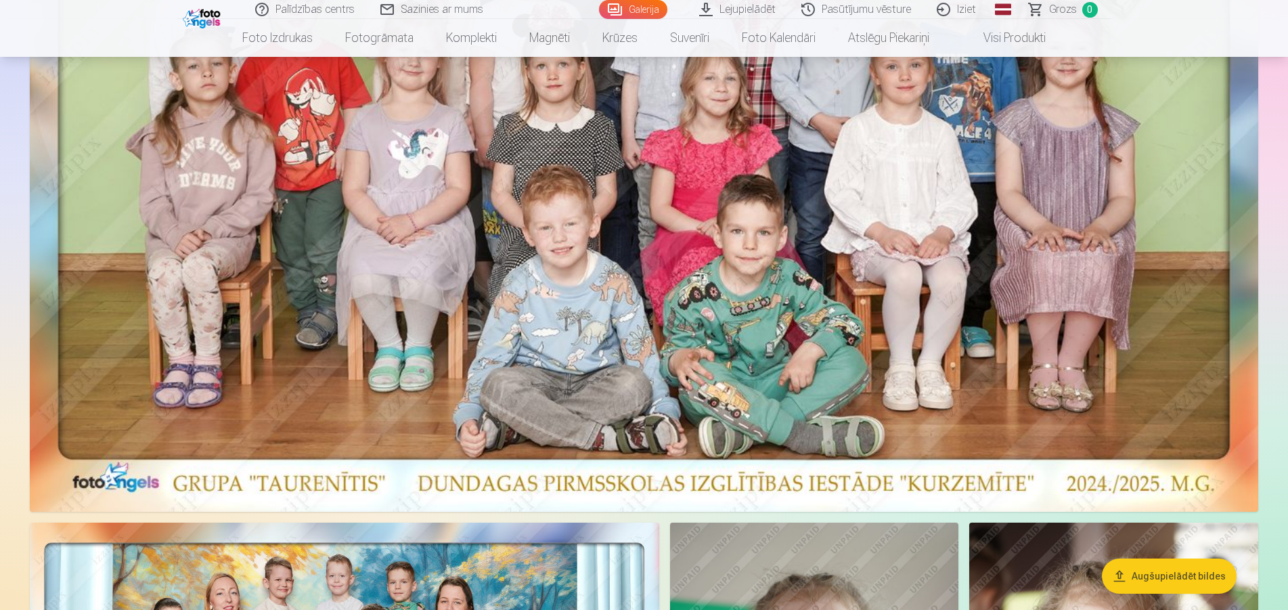
scroll to position [207, 0]
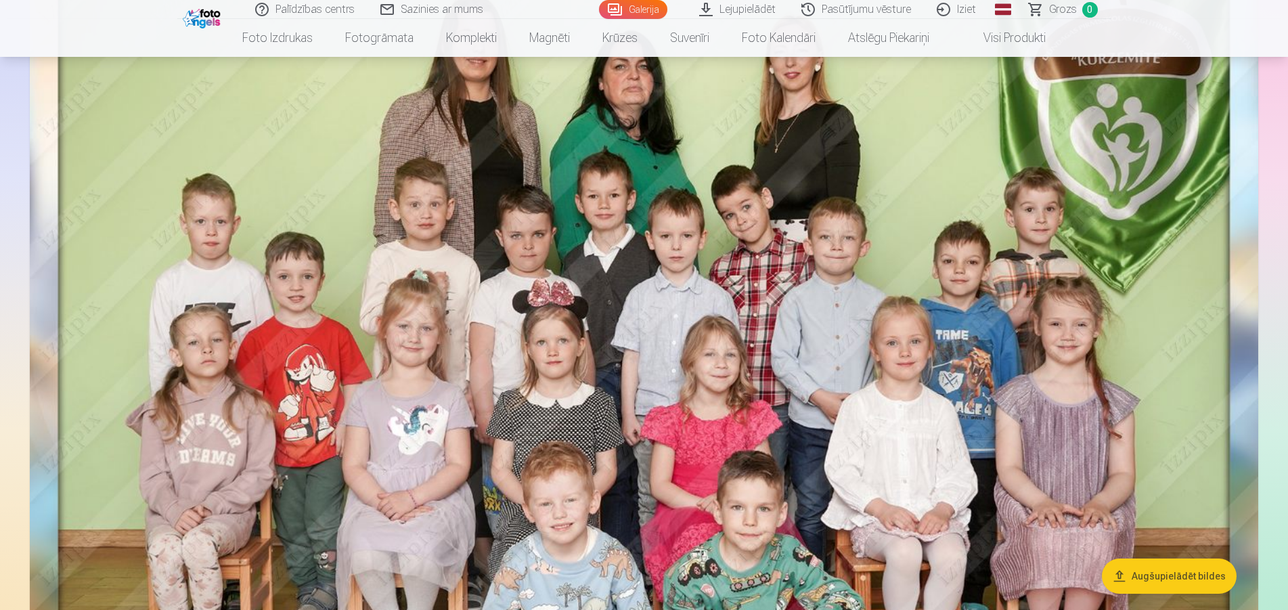
click at [850, 16] on link "Pasūtījumu vēsture" at bounding box center [856, 9] width 135 height 19
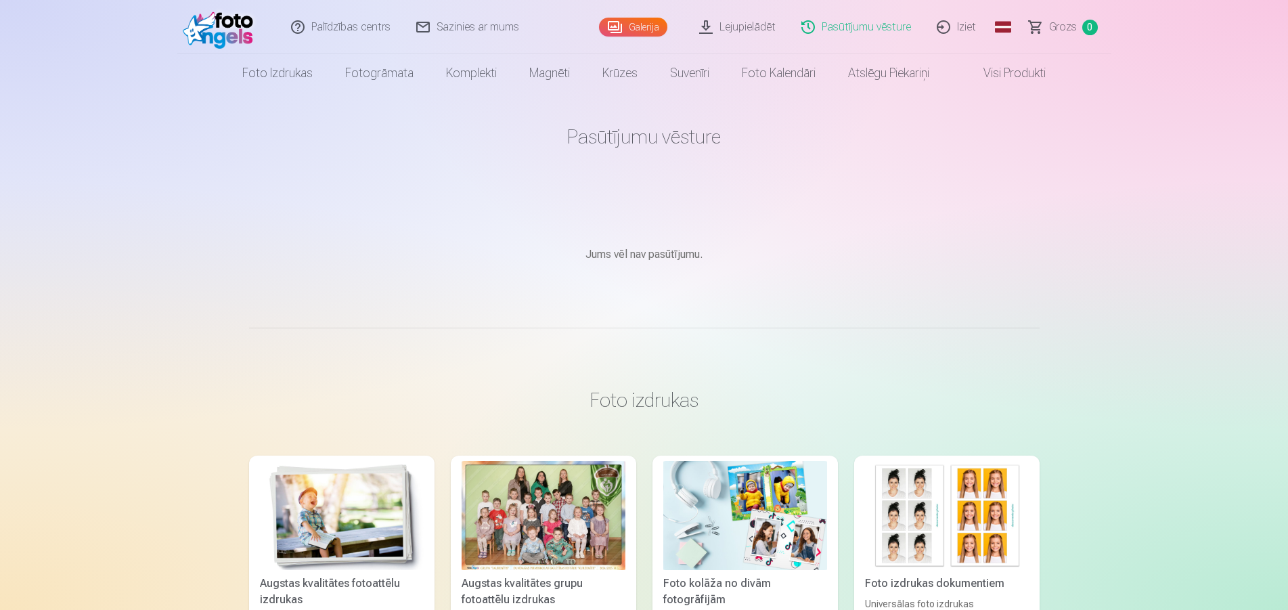
click at [659, 30] on link "Galerija" at bounding box center [633, 27] width 68 height 19
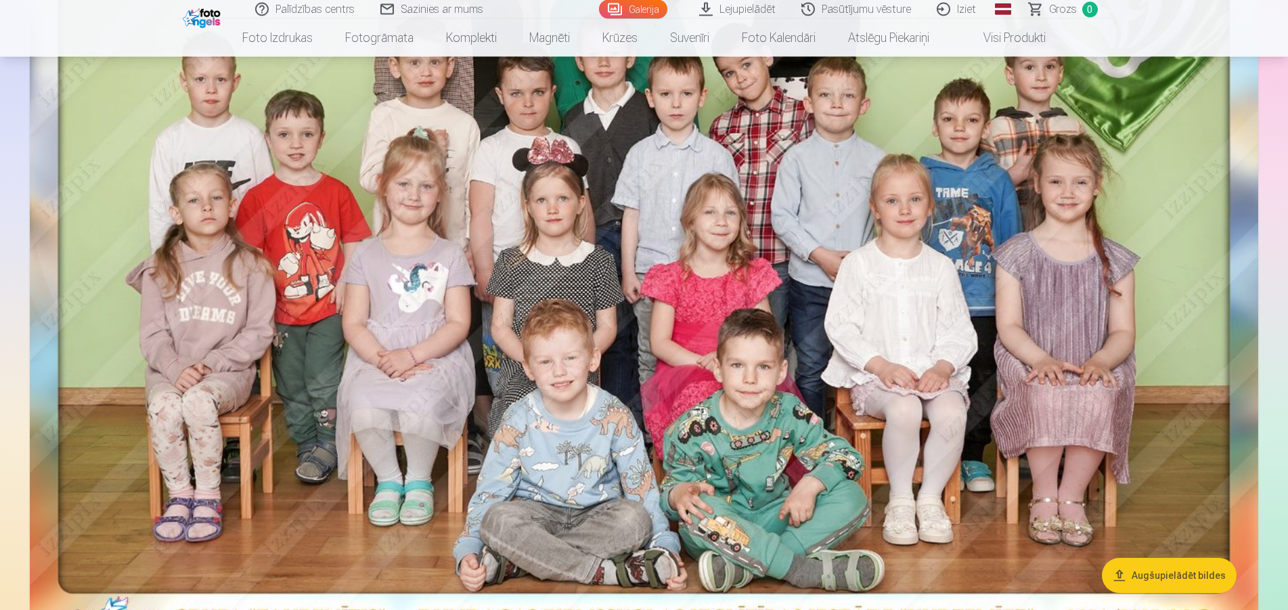
scroll to position [303, 0]
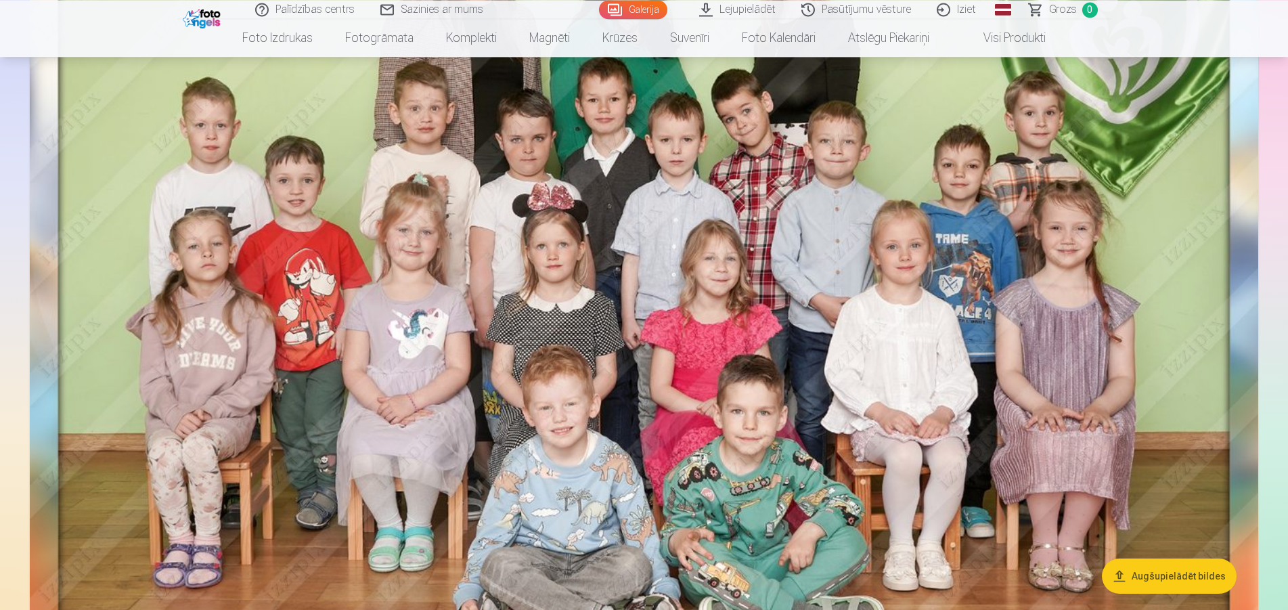
click at [1007, 39] on link "Visi produkti" at bounding box center [1004, 38] width 116 height 38
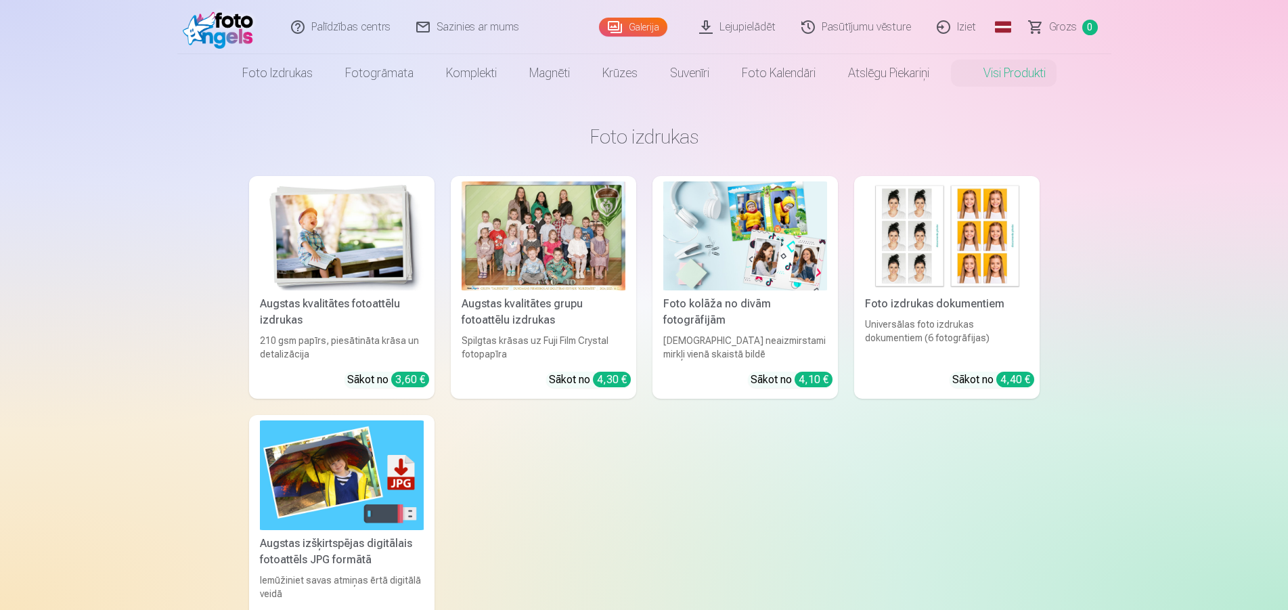
click at [758, 26] on link "Lejupielādēt" at bounding box center [738, 27] width 102 height 54
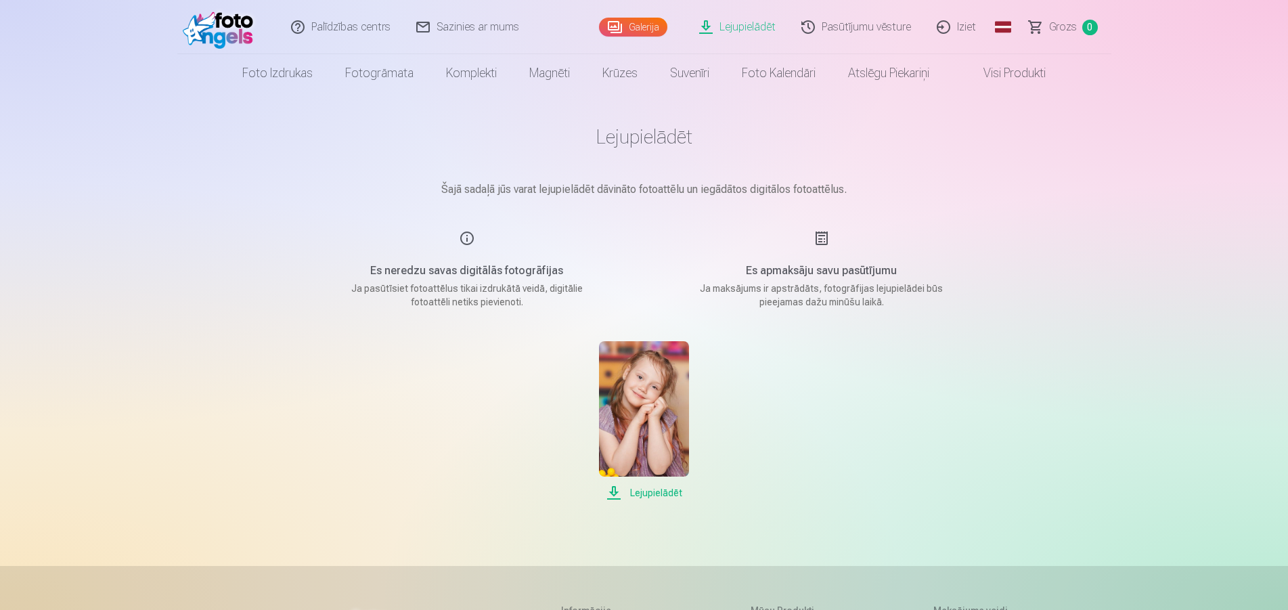
click at [628, 32] on link "Galerija" at bounding box center [633, 27] width 68 height 19
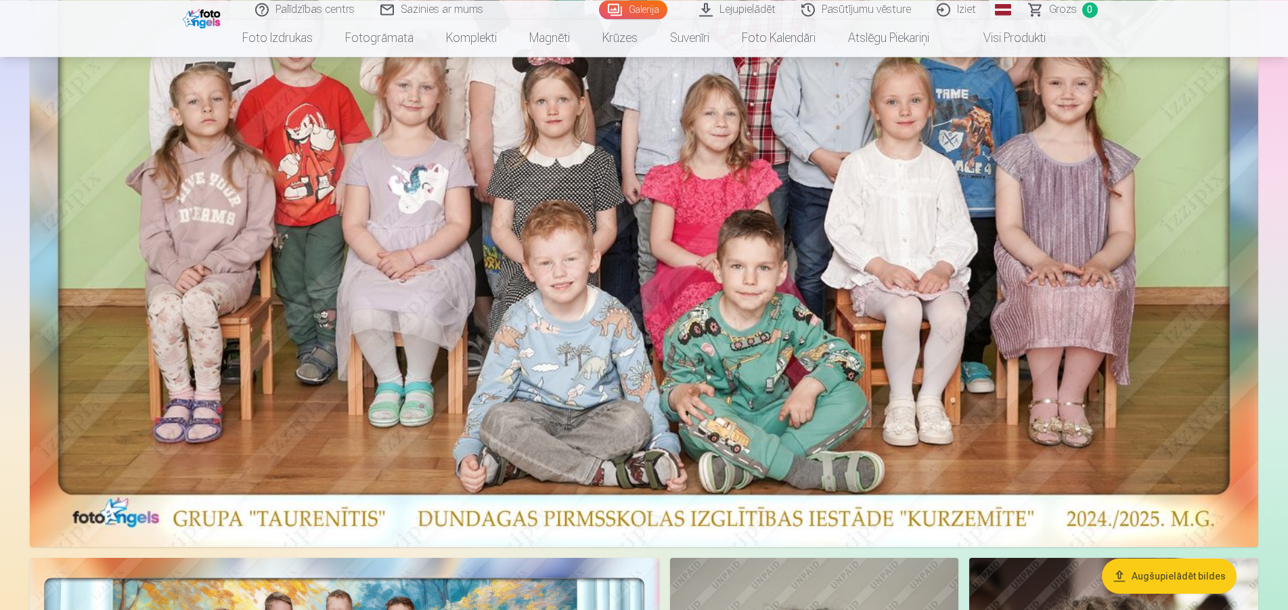
scroll to position [414, 0]
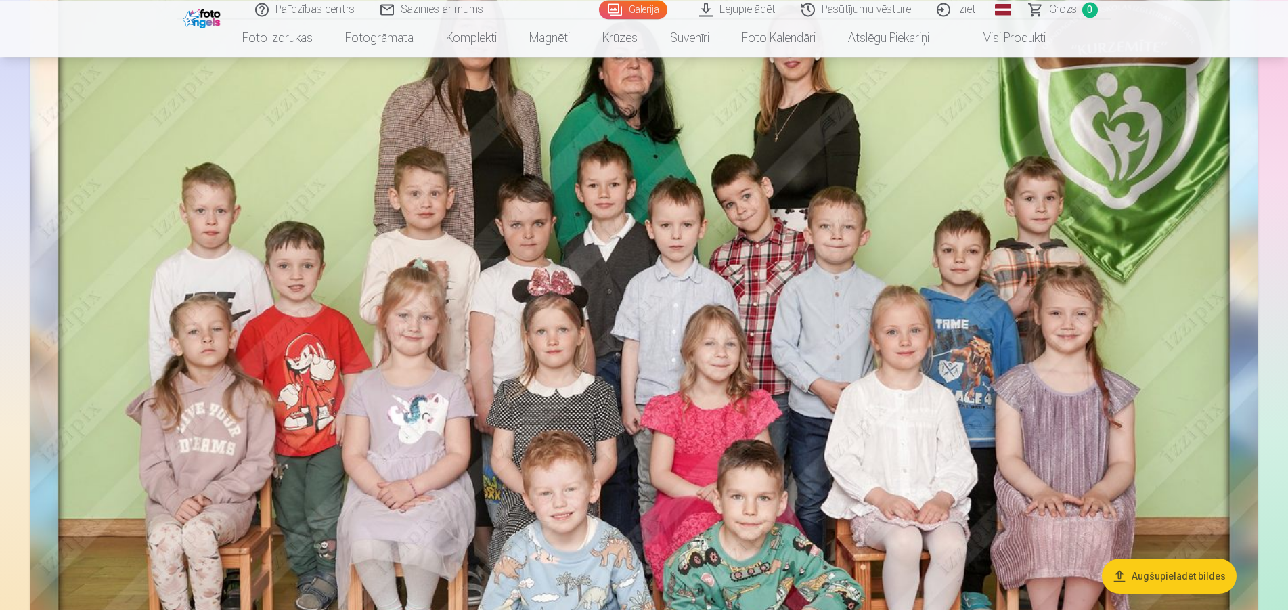
scroll to position [276, 0]
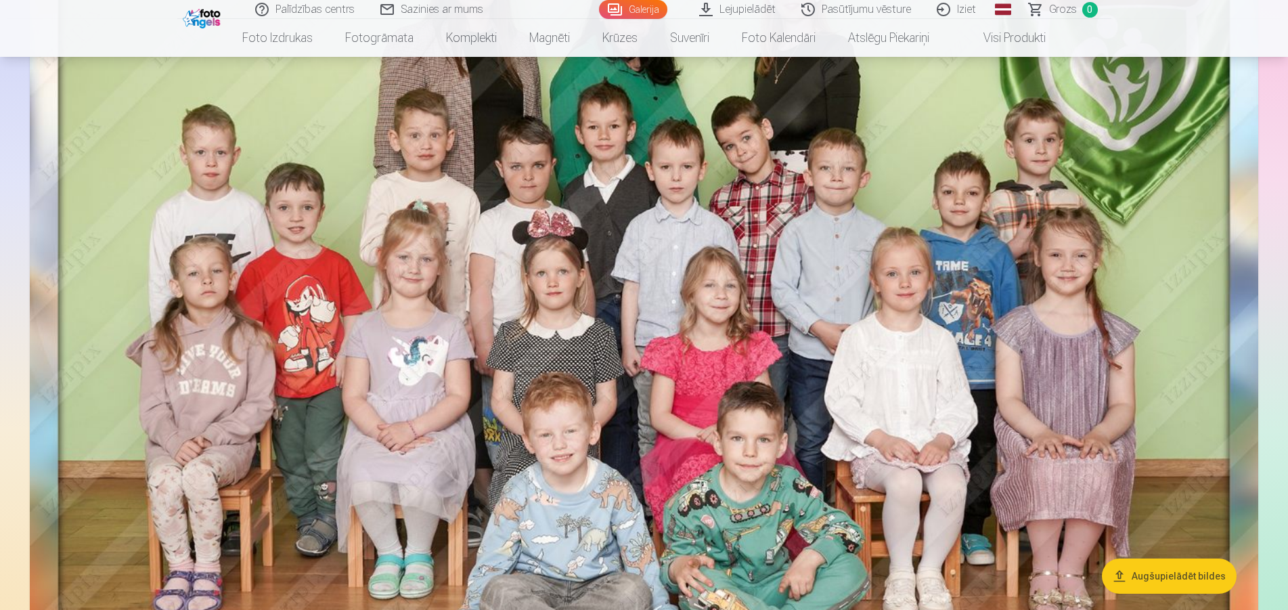
click at [965, 13] on link "Iziet" at bounding box center [957, 9] width 65 height 19
